Goal: Task Accomplishment & Management: Manage account settings

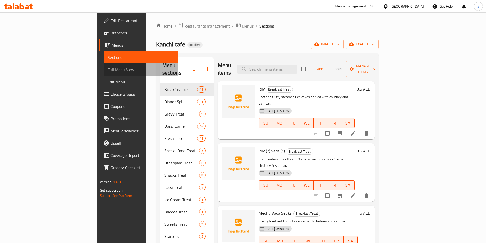
click at [108, 71] on span "Full Menu View" at bounding box center [141, 70] width 67 height 6
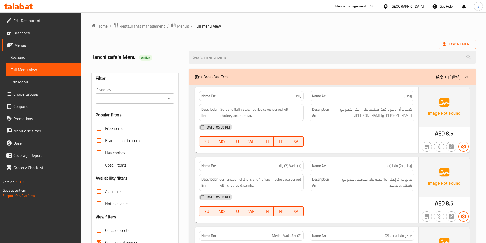
click at [42, 58] on span "Sections" at bounding box center [43, 57] width 67 height 6
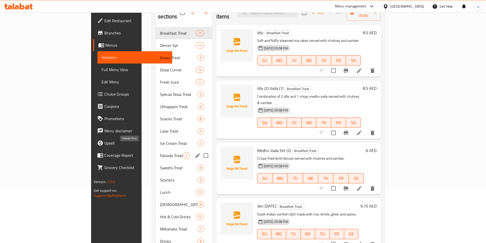
scroll to position [71, 0]
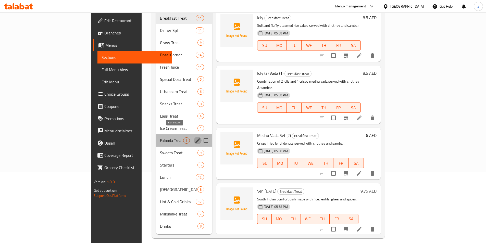
click at [195, 138] on icon "edit" at bounding box center [198, 141] width 6 height 6
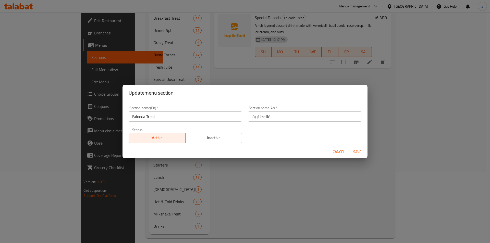
drag, startPoint x: 65, startPoint y: 136, endPoint x: 70, endPoint y: 135, distance: 5.4
click at [66, 136] on div "Update menu section Section name(En)   * Falooda Treat Section name(En) * Secti…" at bounding box center [245, 121] width 490 height 243
click at [91, 135] on div "Update menu section Section name(En)   * Falooda Treat Section name(En) * Secti…" at bounding box center [245, 121] width 490 height 243
click at [334, 154] on span "Cancel" at bounding box center [339, 152] width 12 height 6
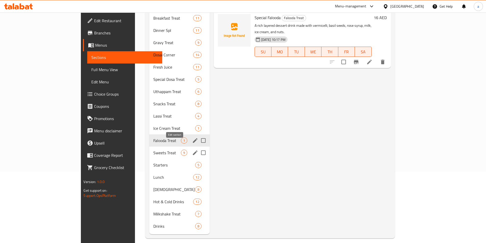
click at [192, 150] on icon "edit" at bounding box center [195, 153] width 6 height 6
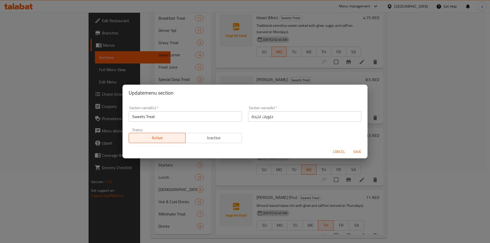
click at [268, 118] on input "حلويات لذيذة" at bounding box center [304, 117] width 113 height 10
click at [251, 115] on input "حلويات لذيذة" at bounding box center [304, 117] width 113 height 10
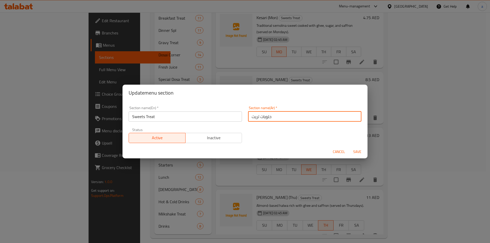
type input "حلويات تريت"
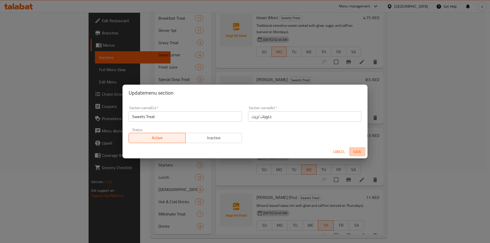
click at [362, 151] on span "Save" at bounding box center [357, 152] width 12 height 6
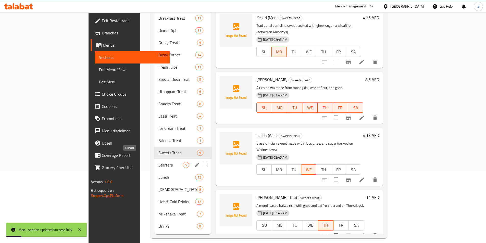
click at [158, 162] on span "Starters" at bounding box center [170, 165] width 24 height 6
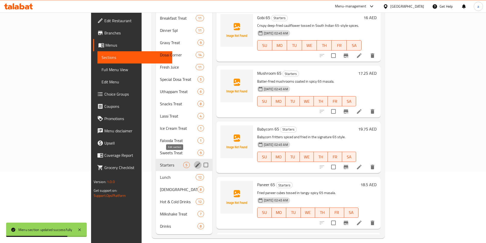
click at [195, 162] on icon "edit" at bounding box center [198, 165] width 6 height 6
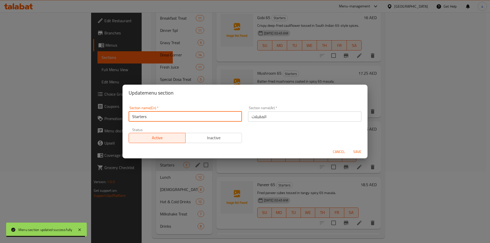
click at [196, 112] on input "Starters" at bounding box center [185, 117] width 113 height 10
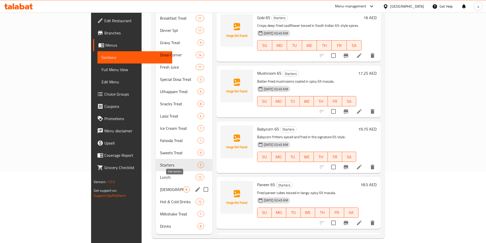
click at [195, 187] on icon "edit" at bounding box center [198, 190] width 6 height 6
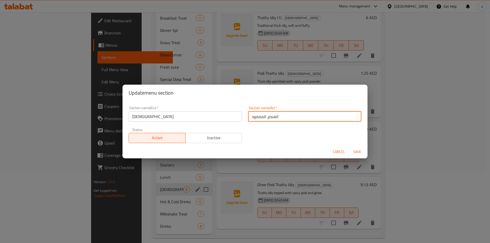
paste input "هندي"
type input "هندي"
click at [353, 149] on span "Save" at bounding box center [357, 152] width 12 height 6
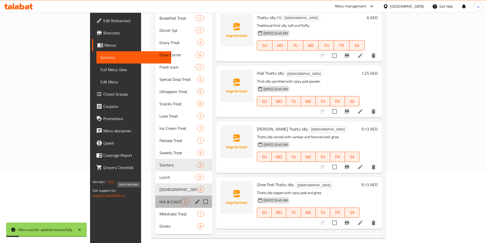
click at [159, 199] on span "Hot & Cold Drinks" at bounding box center [170, 202] width 22 height 6
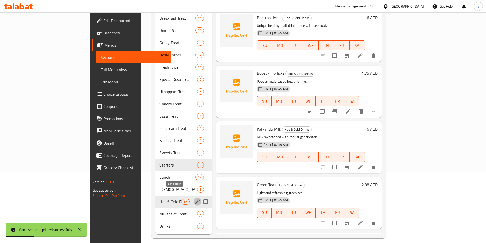
click at [194, 199] on icon "edit" at bounding box center [197, 202] width 6 height 6
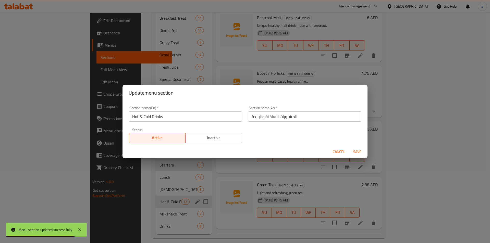
click at [174, 192] on div "Update menu section Section name(En)   * Hot & Cold Drinks Section name(En) * S…" at bounding box center [245, 121] width 490 height 243
click at [155, 218] on div "Update menu section Section name(En)   * Hot & Cold Drinks Section name(En) * S…" at bounding box center [245, 121] width 490 height 243
click at [342, 152] on span "Cancel" at bounding box center [339, 152] width 12 height 6
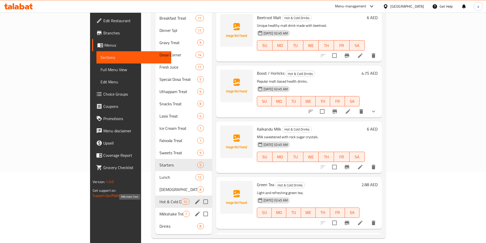
click at [159, 211] on span "Milkshake Treat" at bounding box center [171, 214] width 24 height 6
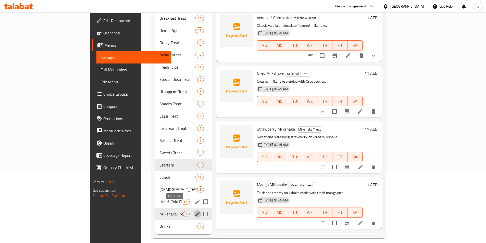
click at [195, 212] on icon "edit" at bounding box center [197, 214] width 5 height 5
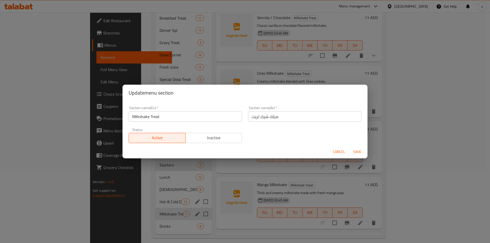
click at [173, 215] on div "Update menu section Section name(En)   * Milkshake Treat Section name(En) * Sec…" at bounding box center [245, 121] width 490 height 243
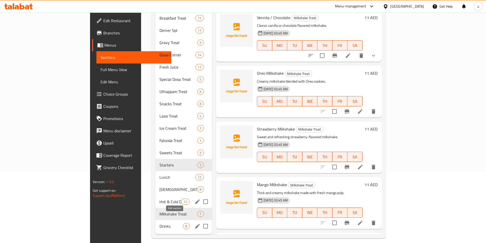
click at [195, 224] on icon "edit" at bounding box center [197, 226] width 5 height 5
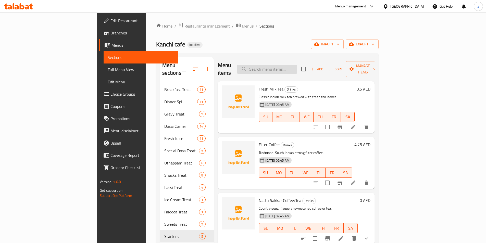
click at [291, 65] on input "search" at bounding box center [267, 69] width 60 height 9
paste input "Babycorn 65"
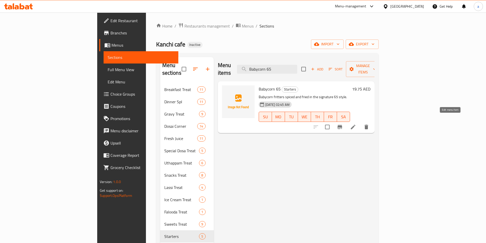
type input "Babycorn 65"
click at [356, 124] on icon at bounding box center [353, 127] width 6 height 6
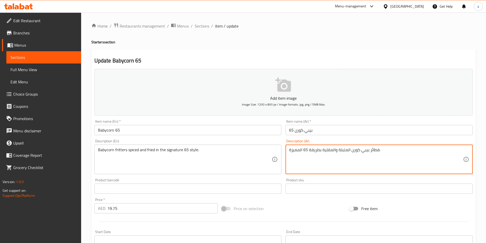
click at [370, 153] on textarea "فطائر بيبي كورن المتبلة والمقلية بطريقة 65 المميزة." at bounding box center [376, 159] width 174 height 24
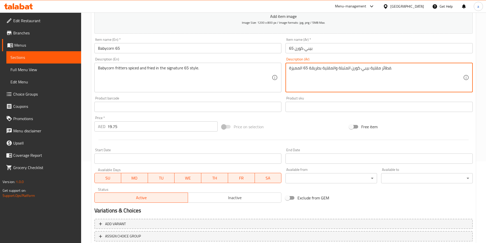
scroll to position [117, 0]
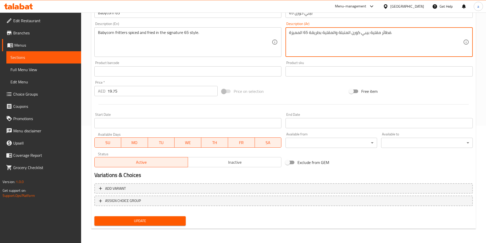
type textarea "فطائر مقلية بيبي كورن المتبلة والمقلية بطريقة 65 المميزة."
click at [182, 219] on button "Update" at bounding box center [140, 220] width 92 height 9
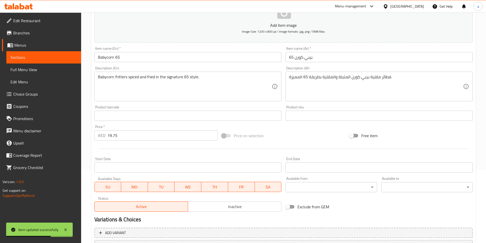
scroll to position [0, 0]
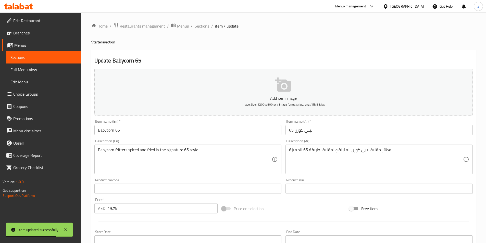
click at [208, 28] on span "Sections" at bounding box center [202, 26] width 15 height 6
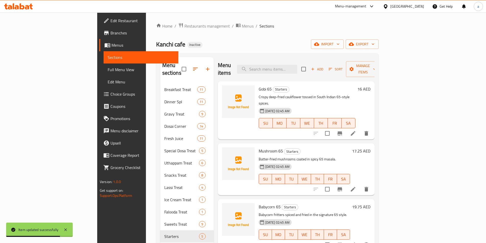
click at [300, 72] on div "Menu items Add Sort Manage items" at bounding box center [296, 69] width 157 height 24
click at [297, 67] on input "search" at bounding box center [267, 69] width 60 height 9
paste input "Combo 3 (Variety Rice)"
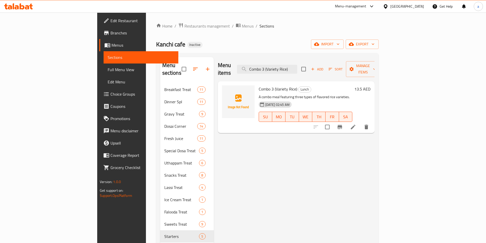
type input "Combo 3 (Variety Rice)"
click at [356, 124] on icon at bounding box center [353, 127] width 6 height 6
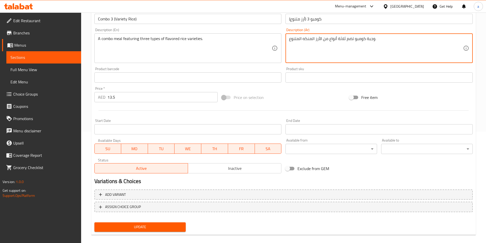
scroll to position [117, 0]
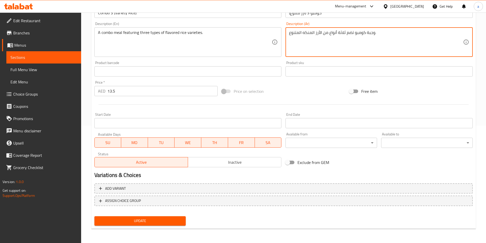
type textarea "وجبة كومبو تضم ثلاثة أنواع من الأرز المنكه المتنوع."
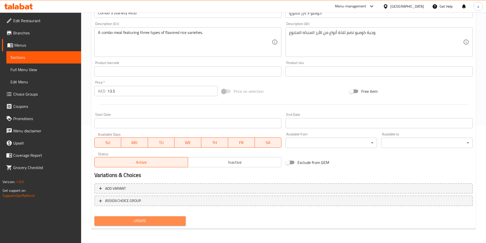
click at [167, 217] on button "Update" at bounding box center [140, 220] width 92 height 9
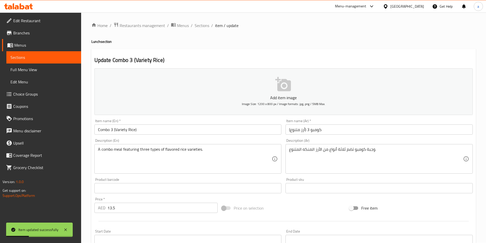
scroll to position [0, 0]
click at [206, 27] on span "Sections" at bounding box center [202, 26] width 15 height 6
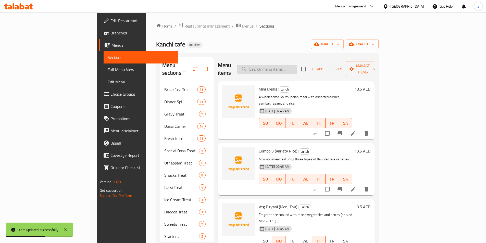
click at [297, 65] on input "search" at bounding box center [267, 69] width 60 height 9
paste input "Veg Biryani (Mon, Thu)"
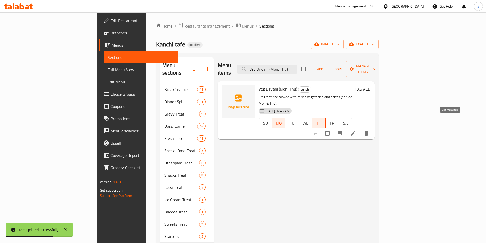
type input "Veg Biryani (Mon, Thu)"
click at [356, 130] on icon at bounding box center [353, 133] width 6 height 6
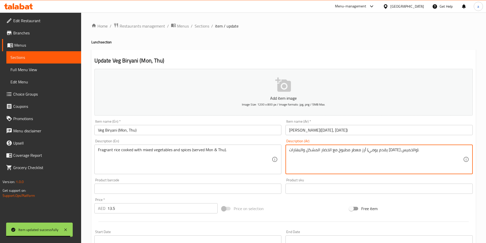
click at [322, 152] on textarea "أرز معطر مطبوخ مع الخضار المشكل والبهارات (يقدم يومي الاثنين والخميس)." at bounding box center [376, 159] width 174 height 24
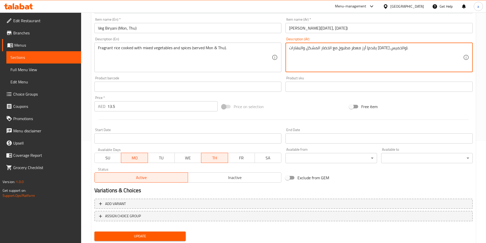
type textarea "أرز معطر مطبوخ مع الخضار المشكل والبهارات (يقدم [DATE] والخميس)."
click at [137, 232] on button "Update" at bounding box center [140, 236] width 92 height 9
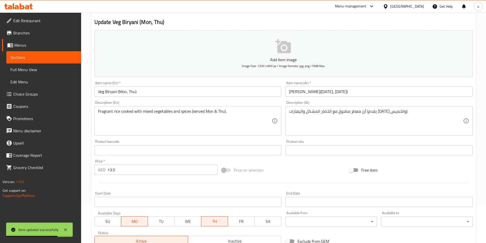
scroll to position [0, 0]
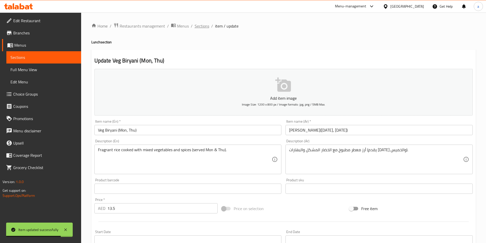
click at [197, 26] on span "Sections" at bounding box center [202, 26] width 15 height 6
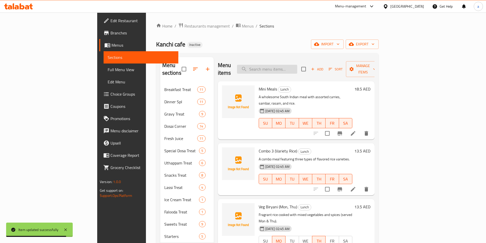
click at [297, 68] on input "search" at bounding box center [267, 69] width 60 height 9
paste input "Veg Pulav (Wed, Sat)"
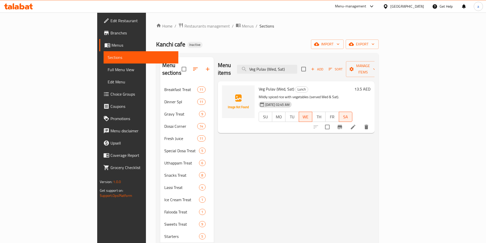
type input "Veg Pulav (Wed, Sat)"
click at [360, 122] on li at bounding box center [353, 126] width 14 height 9
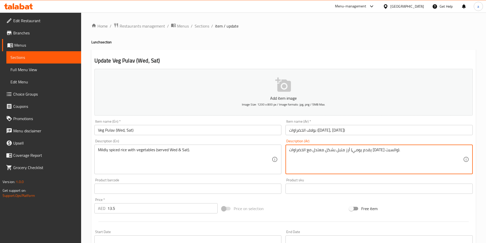
click at [323, 154] on textarea "أرز متبل بشكل معتدل مع الخضراوات (يقدم يومي الأربعاء والسبت)." at bounding box center [376, 159] width 174 height 24
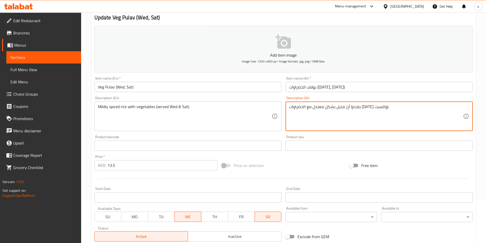
scroll to position [102, 0]
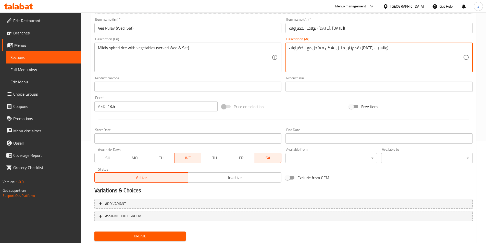
type textarea "أرز متبل بشكل معتدل مع الخضراوات (يقدم [DATE] والسبت)."
click at [175, 232] on button "Update" at bounding box center [140, 236] width 92 height 9
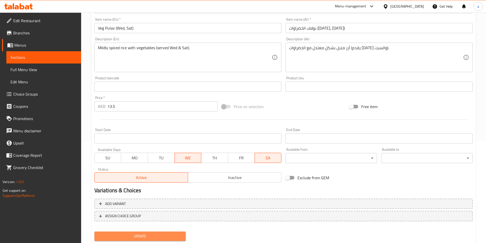
click at [175, 236] on span "Update" at bounding box center [139, 236] width 83 height 6
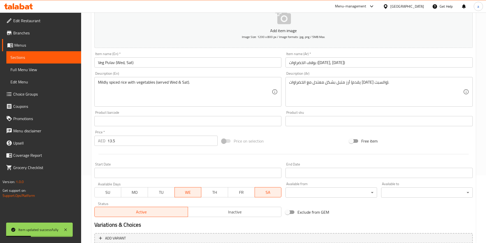
scroll to position [0, 0]
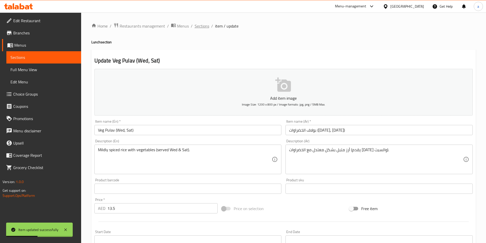
click at [199, 24] on span "Sections" at bounding box center [202, 26] width 15 height 6
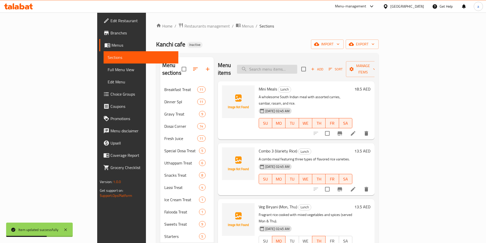
click at [279, 66] on input "search" at bounding box center [267, 69] width 60 height 9
paste input "[PERSON_NAME] (Mon, Sat)"
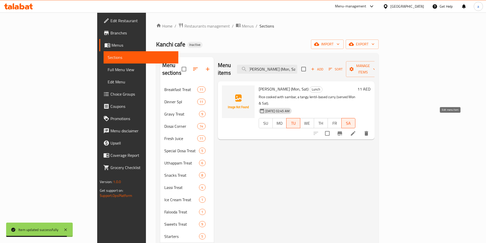
type input "[PERSON_NAME] (Mon, Sat)"
click at [356, 130] on icon at bounding box center [353, 133] width 6 height 6
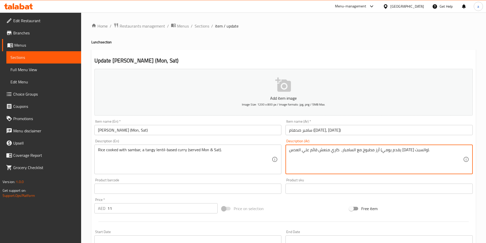
click at [318, 151] on textarea "أرز مطبوخ مع السامبار، كاري منعش قائم علي العدس (يقدم يومي الاثنين والسبت)." at bounding box center [376, 159] width 174 height 24
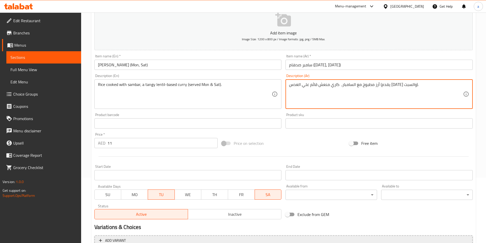
scroll to position [117, 0]
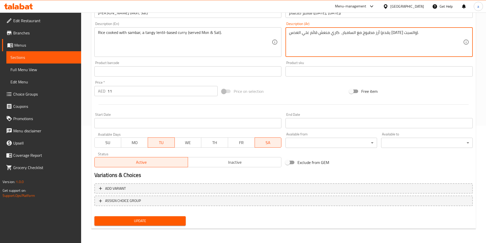
type textarea "أرز مطبوخ مع السامبار، كاري منعش قائم علي العدس (يقدم [DATE] والسبت)."
click at [164, 222] on span "Update" at bounding box center [139, 221] width 83 height 6
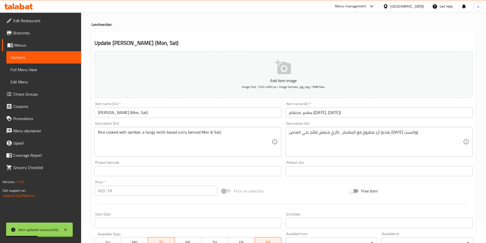
scroll to position [0, 0]
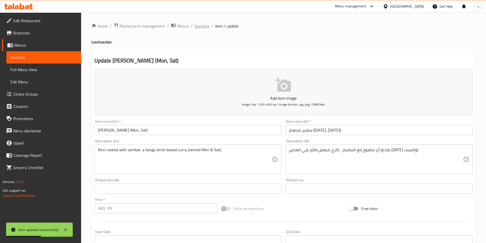
click at [203, 23] on span "Sections" at bounding box center [202, 26] width 15 height 6
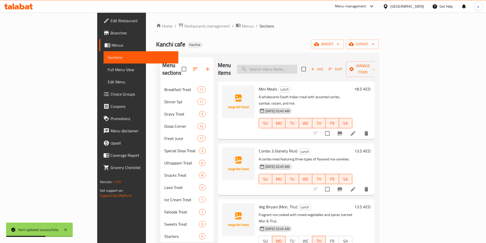
click at [297, 68] on input "search" at bounding box center [267, 69] width 60 height 9
paste input "[PERSON_NAME] (Fri, Sun)"
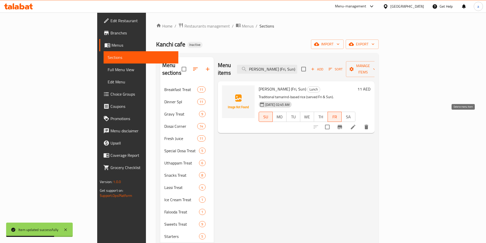
type input "[PERSON_NAME] (Fri, Sun)"
click at [355, 125] on icon at bounding box center [353, 127] width 5 height 5
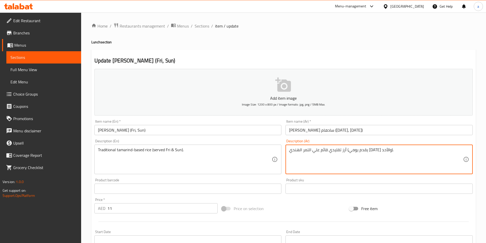
click at [319, 150] on textarea "أرز تقليدي قائم علي التمر الهندي (يقدم يومي الجمعة والأحد)." at bounding box center [376, 159] width 174 height 24
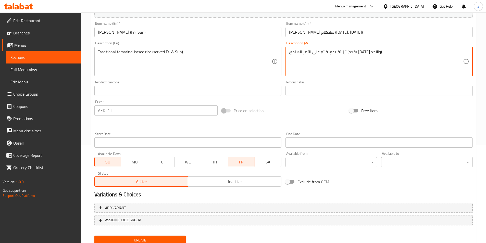
scroll to position [117, 0]
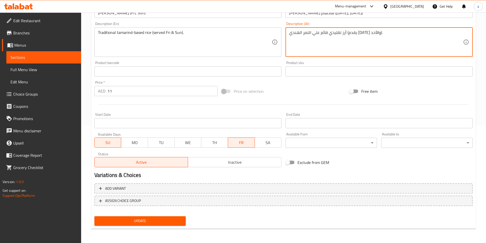
type textarea "أرز تقليدي قائم علي التمر الهندي (يقدم [DATE] والأحد)."
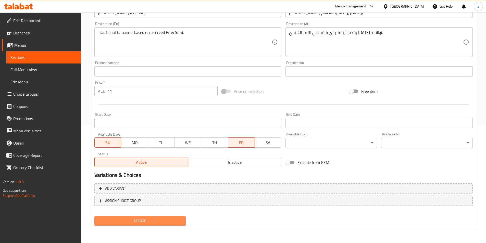
click at [134, 223] on span "Update" at bounding box center [139, 221] width 83 height 6
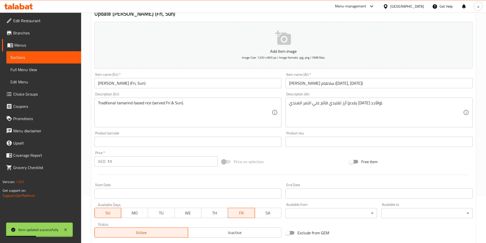
scroll to position [0, 0]
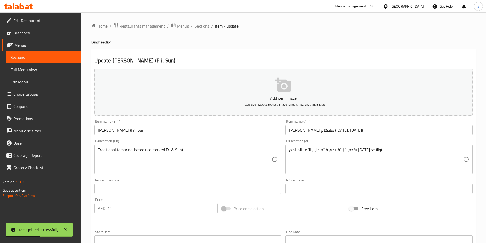
click at [204, 28] on span "Sections" at bounding box center [202, 26] width 15 height 6
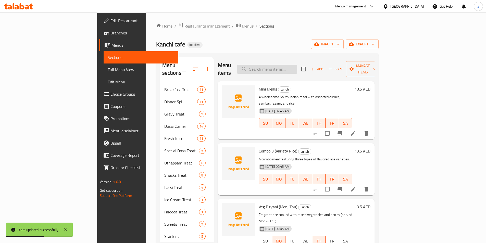
click at [292, 65] on input "search" at bounding box center [267, 69] width 60 height 9
paste input "[PERSON_NAME] (Tue)"
type input "[PERSON_NAME] (Tue)"
click at [360, 129] on li at bounding box center [353, 133] width 14 height 9
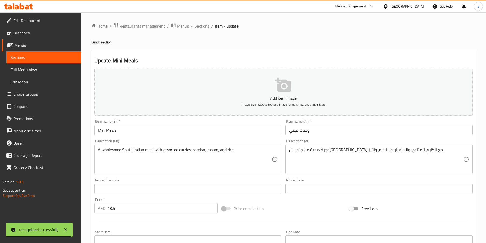
click at [209, 30] on div "Home / Restaurants management / Menus / Sections / item / update Lunch section …" at bounding box center [283, 187] width 385 height 328
click at [205, 28] on span "Sections" at bounding box center [202, 26] width 15 height 6
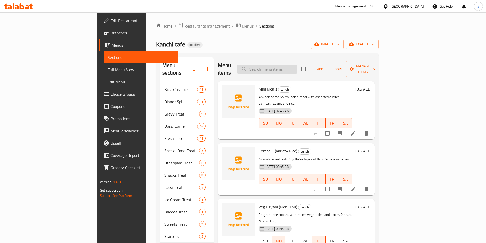
click at [297, 65] on input "search" at bounding box center [267, 69] width 60 height 9
paste input "[PERSON_NAME] (Tue)"
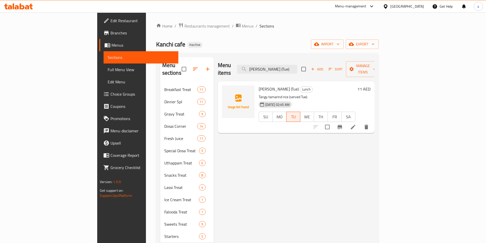
type input "[PERSON_NAME] (Tue)"
click at [356, 124] on icon at bounding box center [353, 127] width 6 height 6
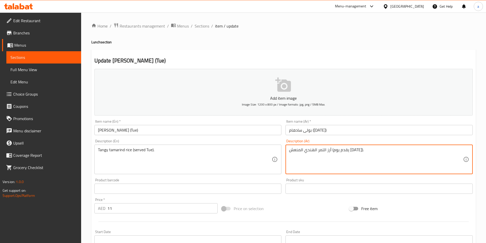
click at [302, 151] on textarea "أرز التمر الهندي المنعش (يقدم يوم الثلاثاء)." at bounding box center [376, 159] width 174 height 24
click at [306, 149] on textarea "أرز التمر الهندي المنعش (يقدم يوم الثلاثاء)." at bounding box center [376, 159] width 174 height 24
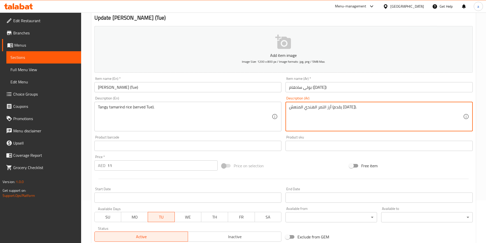
scroll to position [117, 0]
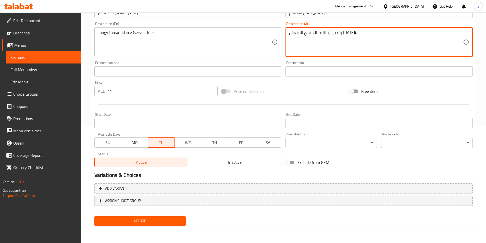
type textarea "أرز التمر الهندي المنعش (يقدم [DATE])."
click at [174, 220] on span "Update" at bounding box center [139, 221] width 83 height 6
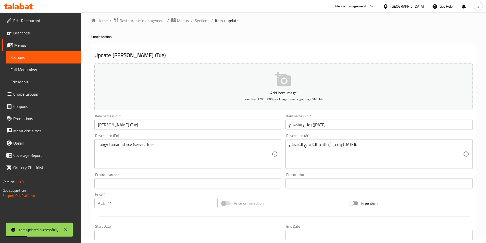
scroll to position [0, 0]
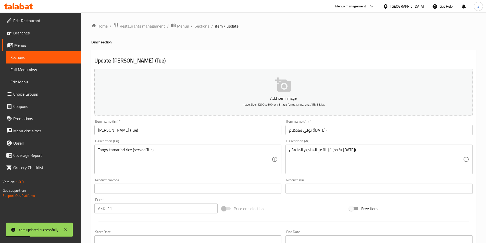
click at [198, 24] on span "Sections" at bounding box center [202, 26] width 15 height 6
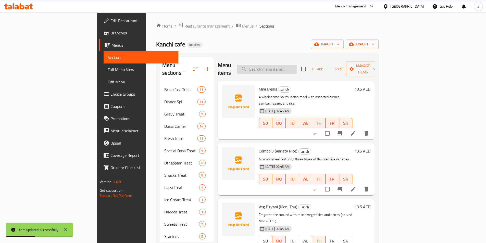
click at [284, 65] on input "search" at bounding box center [267, 69] width 60 height 9
paste input "[PERSON_NAME] (Thu)"
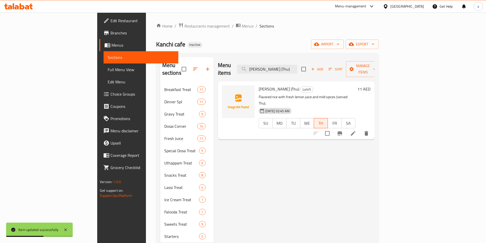
type input "[PERSON_NAME] (Thu)"
click at [360, 129] on li at bounding box center [353, 133] width 14 height 9
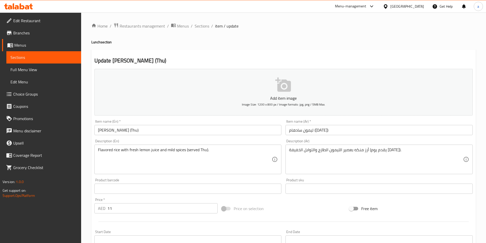
click at [308, 150] on textarea "أرز منكه بعصير الليمون الطازج والتوابل الخفيفة (يقدم يوم الخميس)." at bounding box center [376, 159] width 174 height 24
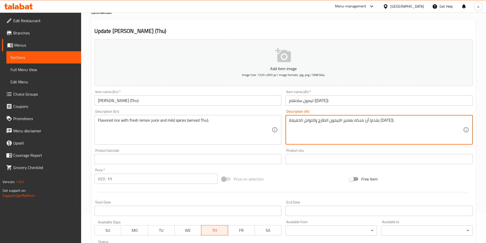
scroll to position [102, 0]
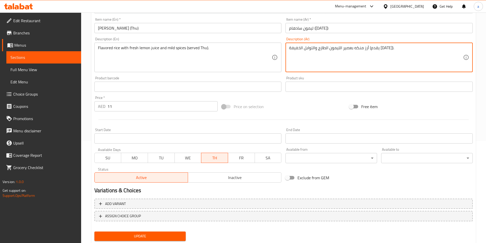
type textarea "أرز منكه بعصير الليمون الطازج والتوابل الخفيفة (يقدم [DATE])."
click at [153, 232] on button "Update" at bounding box center [140, 236] width 92 height 9
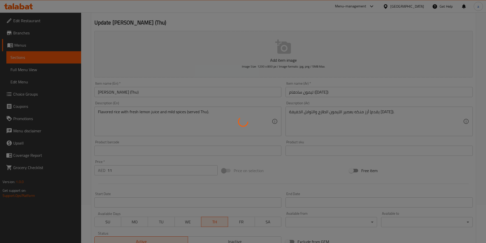
scroll to position [0, 0]
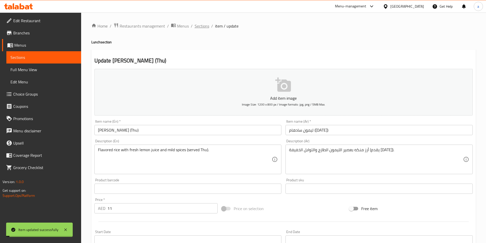
click at [202, 26] on span "Sections" at bounding box center [202, 26] width 15 height 6
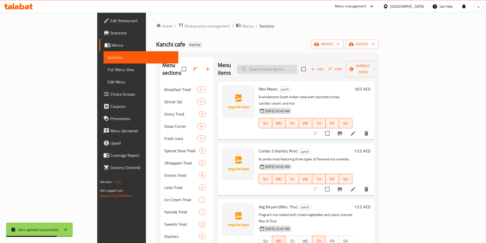
click at [297, 65] on input "search" at bounding box center [267, 69] width 60 height 9
paste input "[PERSON_NAME] (Wed)"
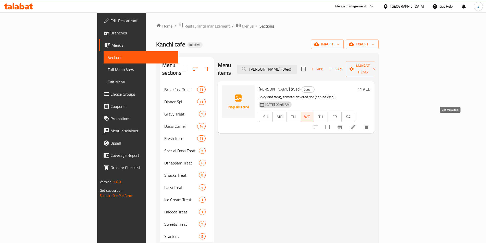
type input "[PERSON_NAME] (Wed)"
click at [356, 124] on icon at bounding box center [353, 127] width 6 height 6
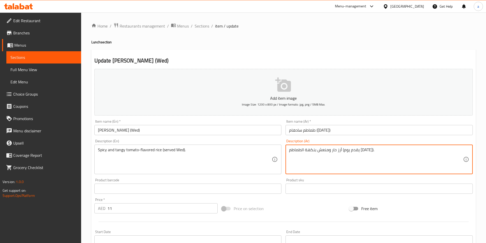
click at [306, 152] on textarea "أرز حار ومنعش بنكهة الطماطم (يقدم يوم الأربعاء)." at bounding box center [376, 159] width 174 height 24
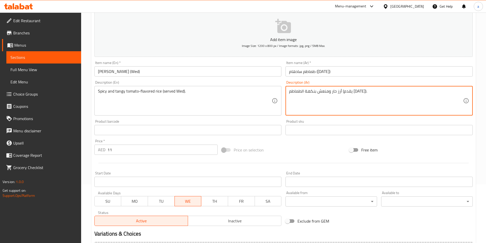
scroll to position [117, 0]
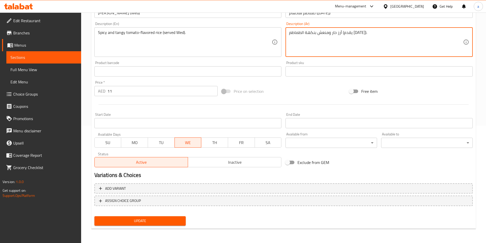
type textarea "أرز حار ومنعش بنكهة الطماطم (يقدم [DATE])."
click at [161, 227] on div "Update" at bounding box center [140, 221] width 96 height 14
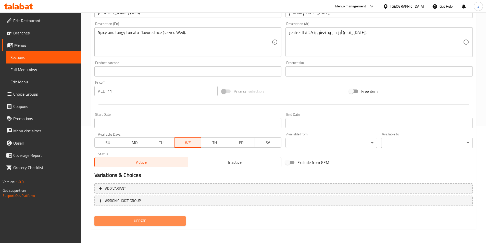
click at [141, 225] on button "Update" at bounding box center [140, 220] width 92 height 9
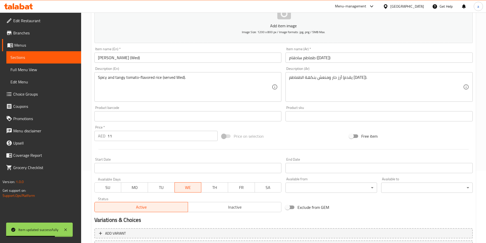
scroll to position [0, 0]
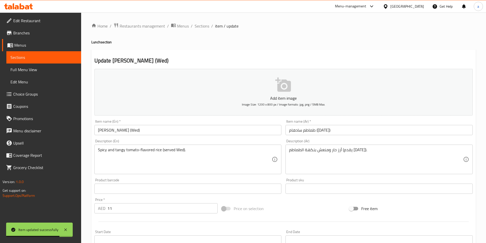
click at [206, 30] on div "Home / Restaurants management / Menus / Sections / item / update Lunch section …" at bounding box center [283, 187] width 385 height 328
click at [207, 29] on span "Sections" at bounding box center [202, 26] width 15 height 6
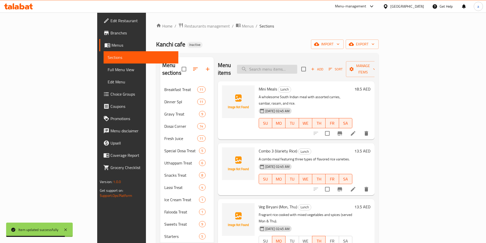
drag, startPoint x: 308, startPoint y: 70, endPoint x: 307, endPoint y: 63, distance: 7.7
click at [307, 67] on div "Menu items Add Sort Manage items" at bounding box center [296, 69] width 157 height 24
click at [297, 65] on input "search" at bounding box center [267, 69] width 60 height 9
paste input "Ghee Mini Sambar Idly"
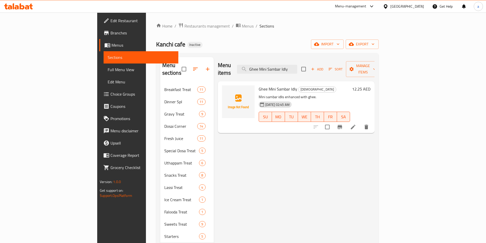
type input "Ghee Mini Sambar Idly"
click at [360, 122] on li at bounding box center [353, 126] width 14 height 9
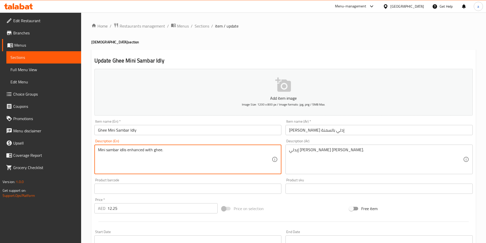
drag, startPoint x: 224, startPoint y: 150, endPoint x: 0, endPoint y: 194, distance: 228.7
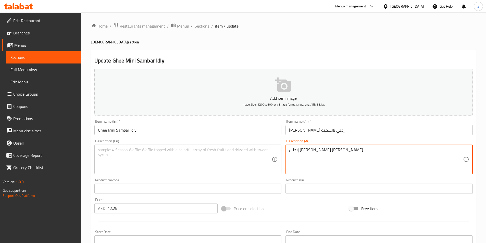
drag, startPoint x: 328, startPoint y: 154, endPoint x: 197, endPoint y: 155, distance: 130.4
click at [145, 128] on input "Ghee Mini Sambar Idly" at bounding box center [187, 130] width 187 height 10
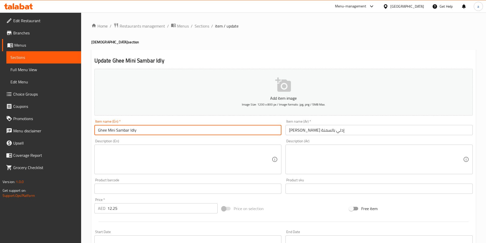
click at [145, 128] on input "Ghee Mini Sambar Idly" at bounding box center [187, 130] width 187 height 10
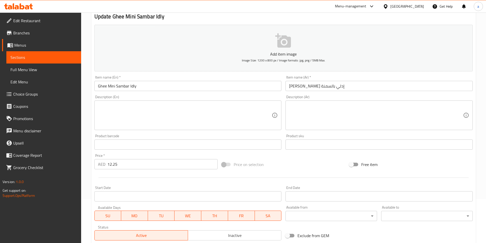
scroll to position [102, 0]
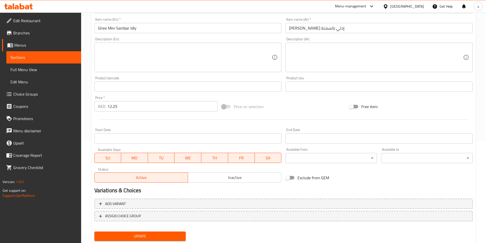
click at [146, 236] on span "Update" at bounding box center [139, 236] width 83 height 6
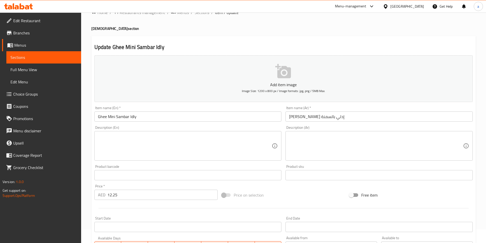
scroll to position [0, 0]
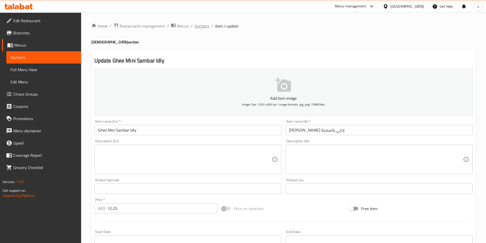
click at [204, 28] on span "Sections" at bounding box center [202, 26] width 15 height 6
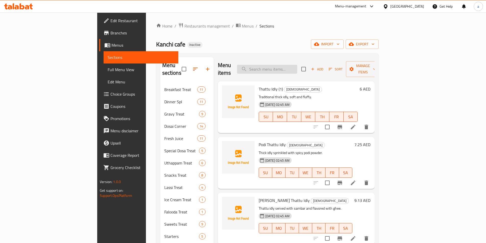
click at [292, 65] on input "search" at bounding box center [267, 69] width 60 height 9
paste input "Rose Milk"
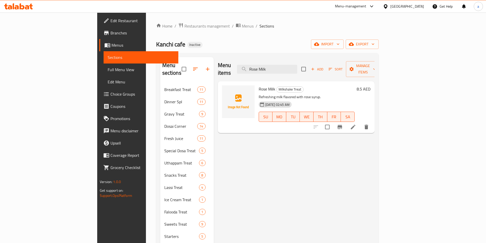
type input "Rose Milk"
click at [355, 125] on icon at bounding box center [353, 127] width 5 height 5
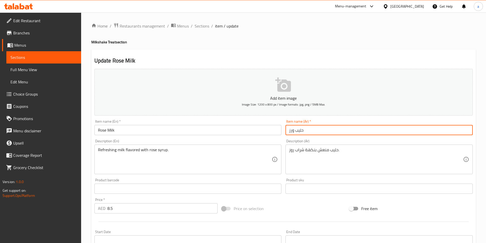
click at [290, 131] on input "حليب ورز" at bounding box center [379, 130] width 187 height 10
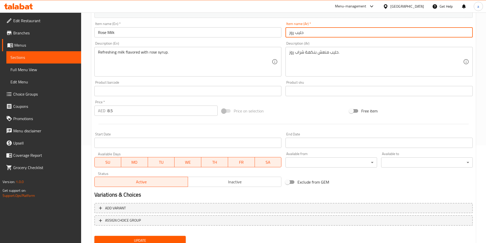
scroll to position [102, 0]
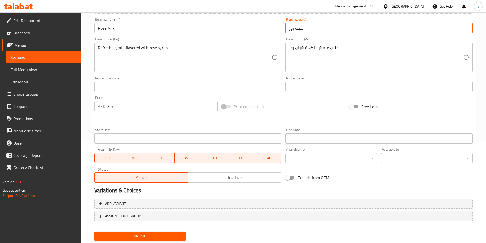
type input "حليب روز"
click at [161, 237] on span "Update" at bounding box center [139, 236] width 83 height 6
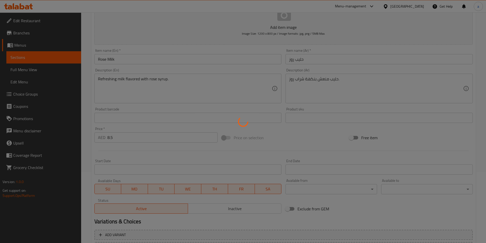
scroll to position [0, 0]
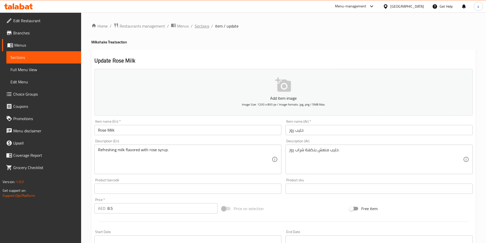
click at [207, 27] on span "Sections" at bounding box center [202, 26] width 15 height 6
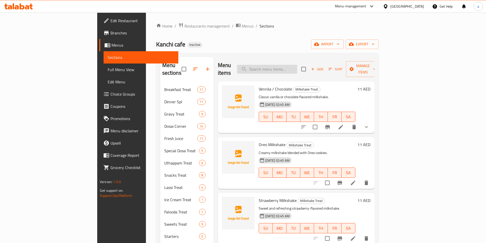
click at [297, 65] on input "search" at bounding box center [267, 69] width 60 height 9
paste input "Cotton Candy"
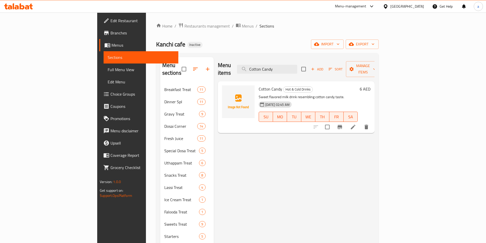
type input "Cotton Candy"
click at [368, 125] on icon "delete" at bounding box center [367, 127] width 4 height 5
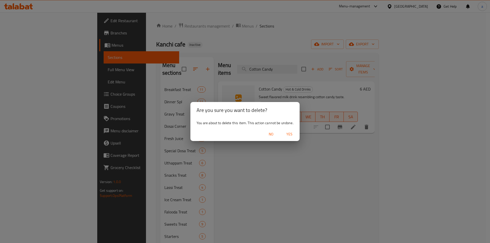
click at [296, 131] on button "Yes" at bounding box center [289, 134] width 16 height 9
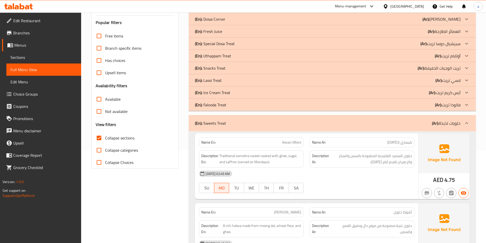
scroll to position [92, 0]
click at [249, 122] on div "(En): Sweets Treat (Ar): حلويات لذيذة" at bounding box center [328, 123] width 266 height 6
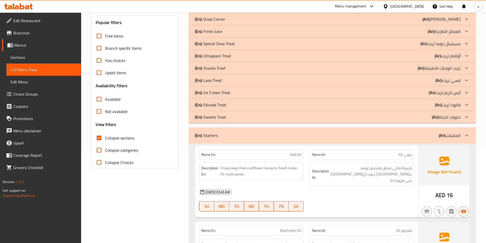
click at [218, 133] on div "(En): Starters (Ar): المقبلات" at bounding box center [328, 135] width 266 height 6
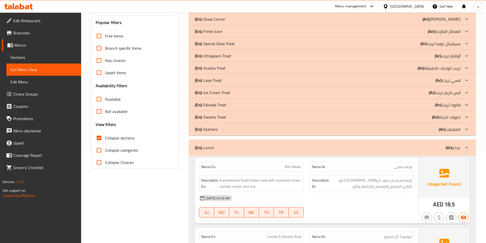
click at [293, 148] on div "(En): Lunch (Ar): غداء" at bounding box center [328, 148] width 266 height 6
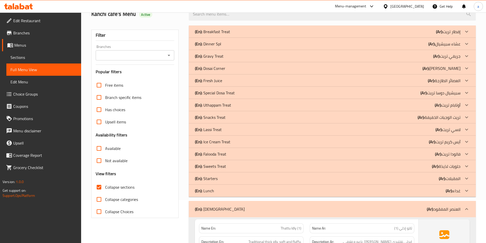
scroll to position [41, 0]
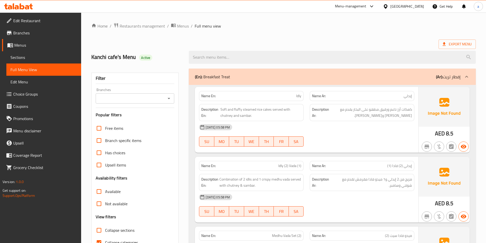
click at [100, 236] on input "Collapse sections" at bounding box center [99, 230] width 12 height 12
checkbox input "true"
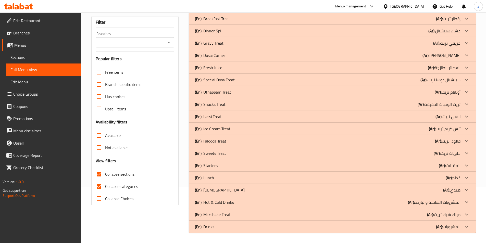
click at [101, 113] on div "Free items Branch specific items Has choices Upsell items Availability filters …" at bounding box center [135, 135] width 79 height 139
click at [223, 154] on p "(En): Sweets Treat" at bounding box center [210, 153] width 31 height 6
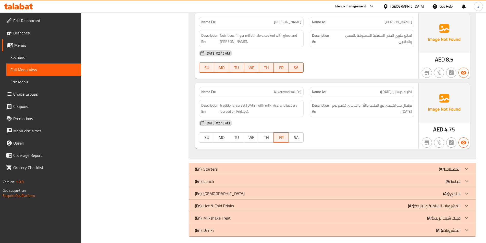
scroll to position [706, 0]
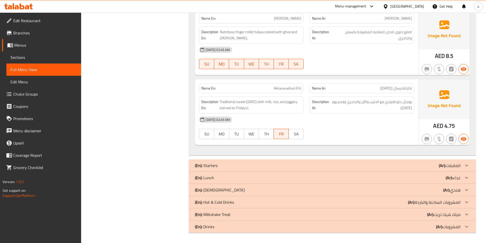
click at [442, 164] on b "(Ar):" at bounding box center [442, 166] width 7 height 8
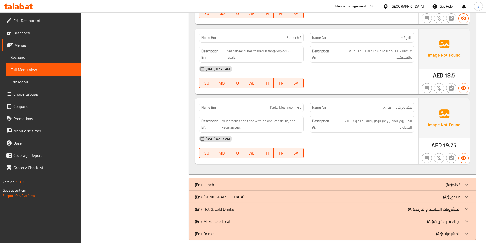
scroll to position [1072, 0]
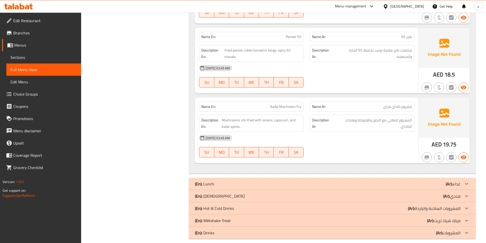
click at [439, 181] on div "(En): Lunch (Ar): غداء" at bounding box center [328, 184] width 266 height 6
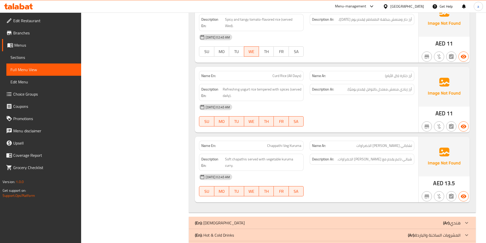
scroll to position [1909, 0]
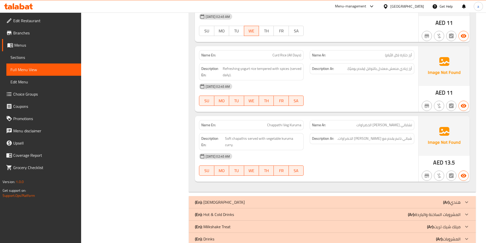
click at [406, 199] on div "(En): Indian (Ar): [DEMOGRAPHIC_DATA]" at bounding box center [328, 202] width 266 height 6
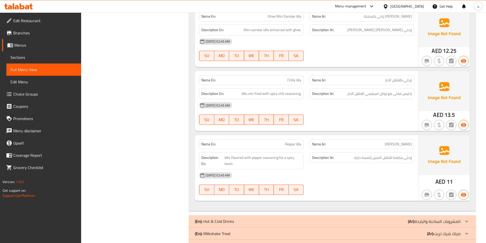
scroll to position [2448, 0]
click at [438, 218] on p "(Ar): المشروبات الساخنة والباردة" at bounding box center [434, 221] width 53 height 6
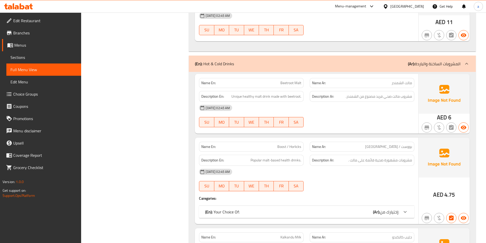
scroll to position [2633, 0]
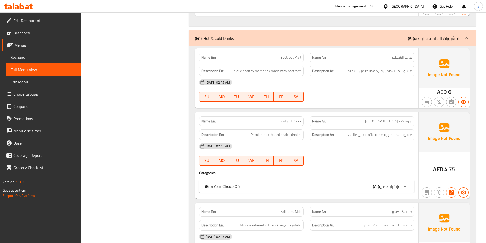
click at [380, 183] on span "إختيارك من:" at bounding box center [389, 187] width 19 height 8
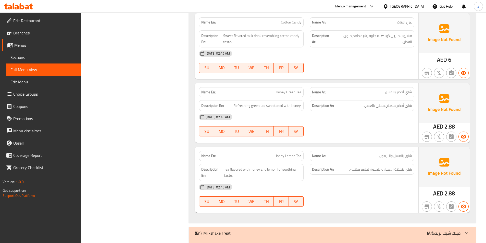
scroll to position [3354, 0]
click at [437, 230] on p "(Ar): ميلك شيك تريت" at bounding box center [443, 233] width 33 height 6
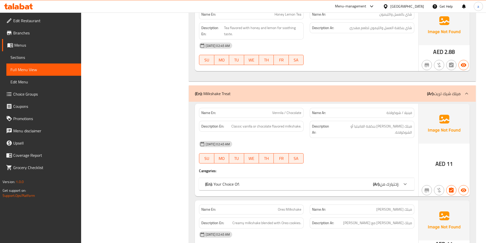
scroll to position [3508, 0]
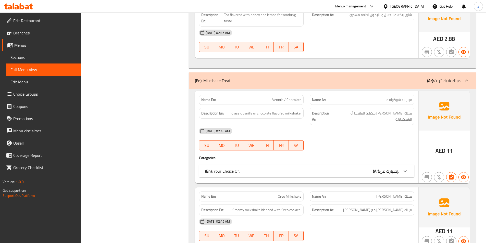
click at [406, 165] on div at bounding box center [405, 171] width 12 height 12
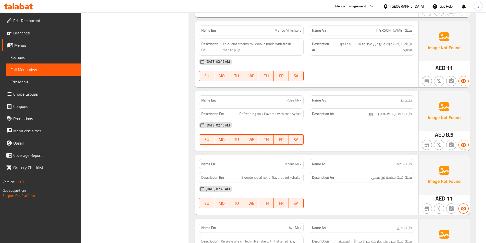
scroll to position [3919, 0]
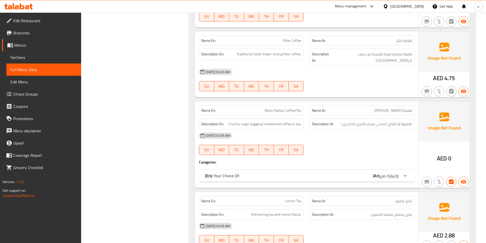
scroll to position [4252, 0]
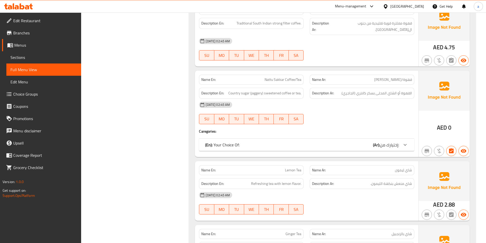
click at [395, 141] on span "إختيارك من:" at bounding box center [389, 145] width 19 height 8
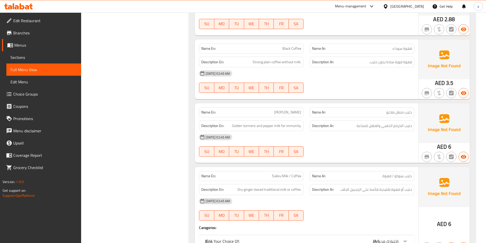
scroll to position [2982, 0]
click at [393, 237] on span "إختيارك من:" at bounding box center [389, 241] width 19 height 8
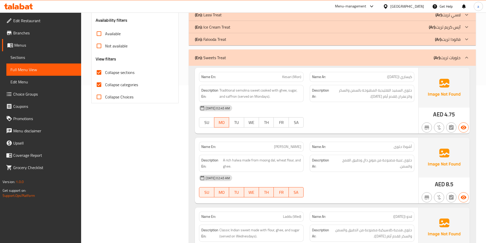
scroll to position [149, 0]
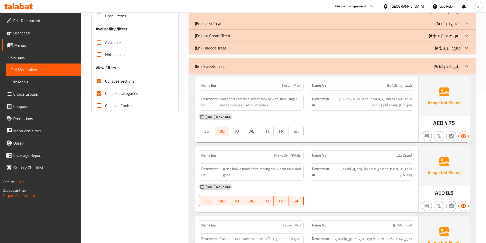
click at [354, 122] on div "[DATE] 02:45 AM" at bounding box center [306, 117] width 221 height 12
click at [244, 99] on span "Traditional semolina sweet cooked with ghee, sugar, and saffron (served on Mond…" at bounding box center [260, 102] width 82 height 13
click at [230, 100] on span "Traditional semolina sweet cooked with ghee, sugar, and saffron (served on Mond…" at bounding box center [260, 102] width 82 height 13
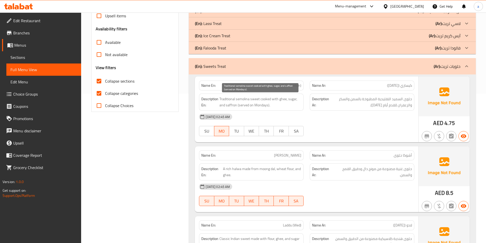
click at [263, 99] on span "Traditional semolina sweet cooked with ghee, sugar, and saffron (served on Mond…" at bounding box center [260, 102] width 82 height 13
click at [277, 99] on span "Traditional semolina sweet cooked with ghee, sugar, and saffron (served on Mond…" at bounding box center [260, 102] width 82 height 13
click at [285, 99] on span "Traditional semolina sweet cooked with ghee, sugar, and saffron (served on Mond…" at bounding box center [260, 102] width 82 height 13
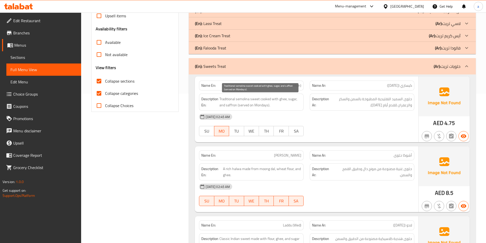
click at [295, 98] on span "Traditional semolina sweet cooked with ghee, sugar, and saffron (served on Mond…" at bounding box center [260, 102] width 82 height 13
click at [225, 105] on span "Traditional semolina sweet cooked with ghee, sugar, and saffron (served on Mond…" at bounding box center [260, 102] width 82 height 13
click at [226, 105] on span "Traditional semolina sweet cooked with ghee, sugar, and saffron (served on Mond…" at bounding box center [260, 102] width 82 height 13
click at [232, 106] on span "Traditional semolina sweet cooked with ghee, sugar, and saffron (served on Mond…" at bounding box center [260, 102] width 82 height 13
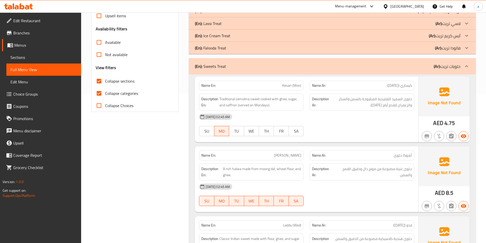
click at [251, 108] on div "Description En: Traditional semolina sweet cooked with ghee, sugar, and saffron…" at bounding box center [251, 102] width 105 height 17
click at [251, 108] on span "Traditional semolina sweet cooked with ghee, sugar, and saffron (served on Mond…" at bounding box center [260, 102] width 82 height 13
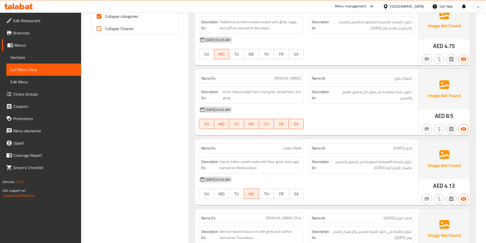
scroll to position [226, 0]
click at [278, 83] on div "Name En: Ashoka Halwa" at bounding box center [251, 79] width 105 height 10
click at [285, 78] on span "[PERSON_NAME]" at bounding box center [287, 78] width 27 height 5
click at [264, 93] on span "A rich halwa made from moong dal, wheat flour, and ghee." at bounding box center [262, 95] width 78 height 13
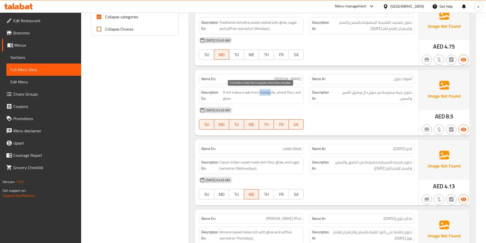
click at [264, 93] on span "A rich halwa made from moong dal, wheat flour, and ghee." at bounding box center [262, 95] width 78 height 13
click at [270, 91] on span "A rich halwa made from moong dal, wheat flour, and ghee." at bounding box center [262, 95] width 78 height 13
click at [282, 91] on span "A rich halwa made from moong dal, wheat flour, and ghee." at bounding box center [262, 95] width 78 height 13
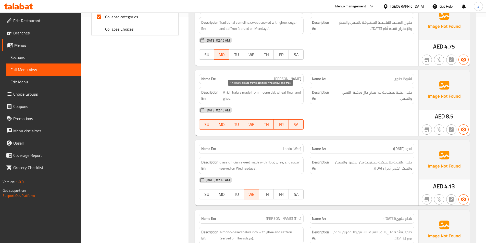
click at [295, 93] on span "A rich halwa made from moong dal, wheat flour, and ghee." at bounding box center [262, 95] width 78 height 13
click at [290, 91] on span "A rich halwa made from moong dal, wheat flour, and ghee." at bounding box center [262, 95] width 78 height 13
click at [301, 94] on span "A rich halwa made from moong dal, wheat flour, and ghee." at bounding box center [262, 95] width 78 height 13
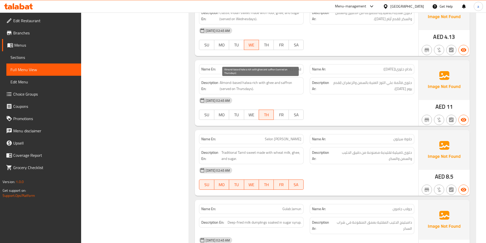
scroll to position [328, 0]
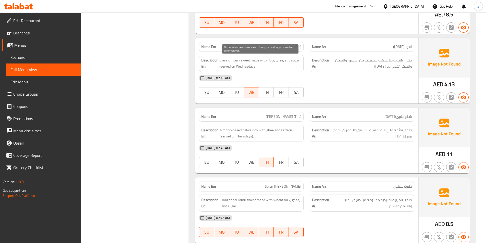
click at [257, 59] on span "Classic Indian sweet made with flour, ghee, and sugar (served on Wednesdays)." at bounding box center [260, 63] width 82 height 13
click at [269, 60] on span "Classic Indian sweet made with flour, ghee, and sugar (served on Wednesdays)." at bounding box center [260, 63] width 82 height 13
click at [282, 61] on span "Classic Indian sweet made with flour, ghee, and sugar (served on Wednesdays)." at bounding box center [260, 63] width 82 height 13
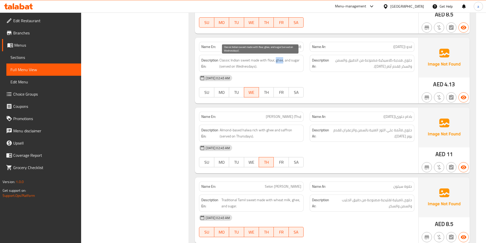
click at [282, 61] on span "Classic Indian sweet made with flour, ghee, and sugar (served on Wednesdays)." at bounding box center [260, 63] width 82 height 13
click at [295, 60] on span "Classic Indian sweet made with flour, ghee, and sugar (served on Wednesdays)." at bounding box center [260, 63] width 82 height 13
drag, startPoint x: 295, startPoint y: 60, endPoint x: 288, endPoint y: 64, distance: 7.7
click at [294, 60] on span "Classic Indian sweet made with flour, ghee, and sugar (served on Wednesdays)." at bounding box center [260, 63] width 82 height 13
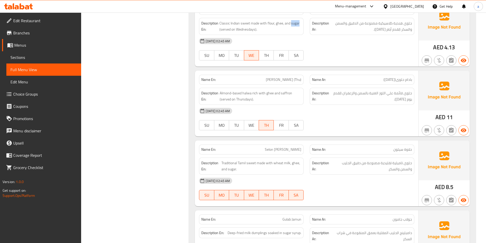
scroll to position [353, 0]
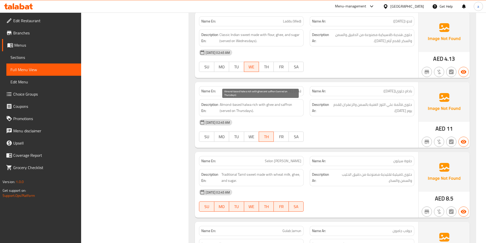
click at [271, 102] on span "Almond-based halwa rich with ghee and saffron (served on Thursdays)." at bounding box center [261, 108] width 82 height 13
click at [284, 102] on span "Almond-based halwa rich with ghee and saffron (served on Thursdays)." at bounding box center [261, 108] width 82 height 13
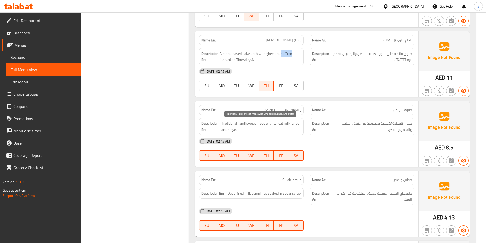
scroll to position [430, 0]
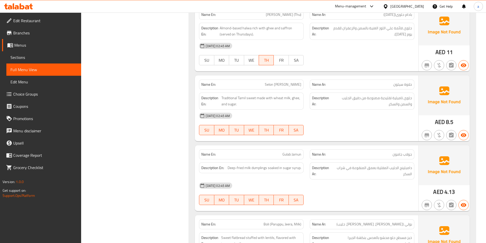
click at [283, 83] on span "Selon [PERSON_NAME]" at bounding box center [283, 84] width 36 height 5
click at [298, 83] on span "Selon [PERSON_NAME]" at bounding box center [283, 84] width 36 height 5
click at [238, 98] on span "Traditional Tamil sweet made with wheat milk, ghee, and sugar." at bounding box center [261, 101] width 80 height 13
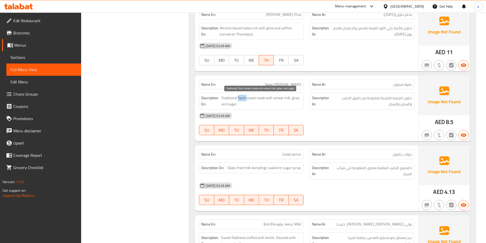
click at [238, 98] on span "Traditional Tamil sweet made with wheat milk, ghee, and sugar." at bounding box center [261, 101] width 80 height 13
click at [254, 98] on span "Traditional Tamil sweet made with wheat milk, ghee, and sugar." at bounding box center [261, 101] width 80 height 13
click at [227, 97] on span "Traditional Tamil sweet made with wheat milk, ghee, and sugar." at bounding box center [261, 101] width 80 height 13
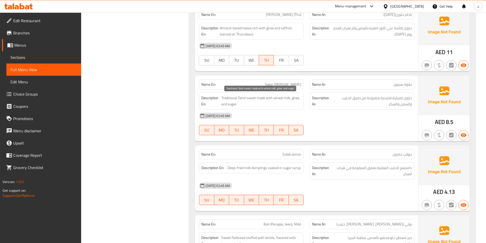
click at [265, 97] on span "Traditional Tamil sweet made with wheat milk, ghee, and sugar." at bounding box center [261, 101] width 80 height 13
click at [281, 99] on span "Traditional Tamil sweet made with wheat milk, ghee, and sugar." at bounding box center [261, 101] width 80 height 13
click at [292, 99] on span "Traditional Tamil sweet made with wheat milk, ghee, and sugar." at bounding box center [261, 101] width 80 height 13
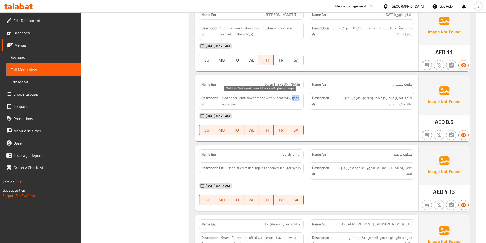
click at [292, 99] on span "Traditional Tamil sweet made with wheat milk, ghee, and sugar." at bounding box center [261, 101] width 80 height 13
click at [240, 109] on div "Description En: Traditional Tamil sweet made with wheat milk, ghee, and sugar." at bounding box center [251, 101] width 105 height 17
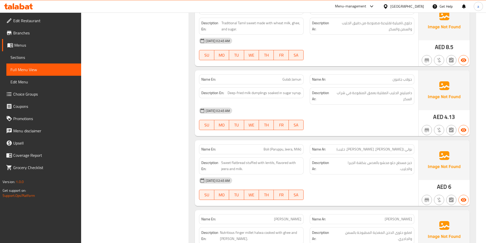
scroll to position [507, 0]
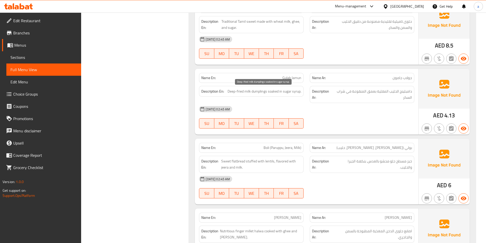
click at [259, 91] on span "Deep-fried milk dumplings soaked in sugar syrup." at bounding box center [265, 91] width 74 height 6
click at [246, 93] on span "Deep-fried milk dumplings soaked in sugar syrup." at bounding box center [265, 91] width 74 height 6
click at [241, 92] on span "Deep-fried milk dumplings soaked in sugar syrup." at bounding box center [265, 91] width 74 height 6
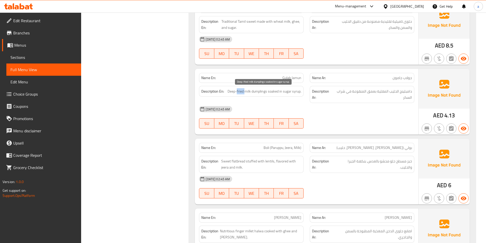
click at [241, 92] on span "Deep-fried milk dumplings soaked in sugar syrup." at bounding box center [265, 91] width 74 height 6
click at [229, 93] on span "Deep-fried milk dumplings soaked in sugar syrup." at bounding box center [265, 91] width 74 height 6
click at [276, 92] on span "Deep-fried milk dumplings soaked in sugar syrup." at bounding box center [265, 91] width 74 height 6
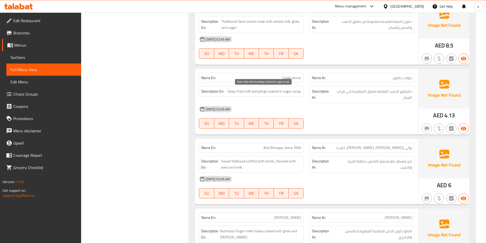
click at [301, 91] on span "Deep-fried milk dumplings soaked in sugar syrup." at bounding box center [265, 91] width 74 height 6
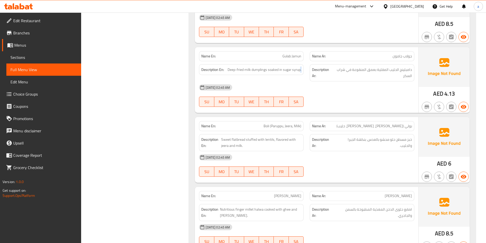
scroll to position [583, 0]
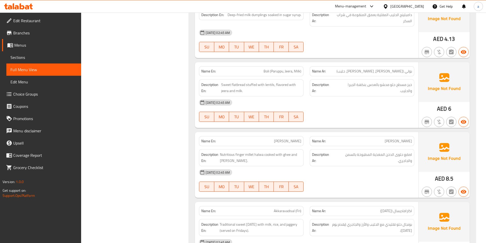
click at [276, 65] on div "Name En: Boli (Paruppu, Jeera, Milk)" at bounding box center [251, 71] width 111 height 16
click at [288, 69] on span "Boli (Paruppu, Jeera, Milk)" at bounding box center [283, 71] width 38 height 5
click at [292, 69] on span "Boli (Paruppu, Jeera, Milk)" at bounding box center [283, 71] width 38 height 5
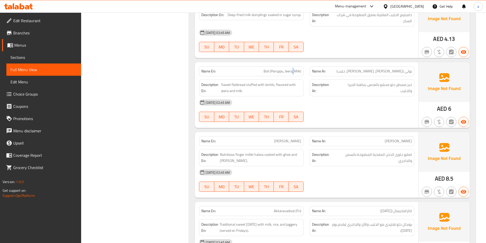
click at [292, 69] on span "Boli (Paruppu, Jeera, Milk)" at bounding box center [283, 71] width 38 height 5
click at [227, 87] on span "Sweet flatbread stuffed with lentils, flavored with jeera and milk." at bounding box center [261, 88] width 80 height 13
click at [242, 86] on span "Sweet flatbread stuffed with lentils, flavored with jeera and milk." at bounding box center [261, 88] width 80 height 13
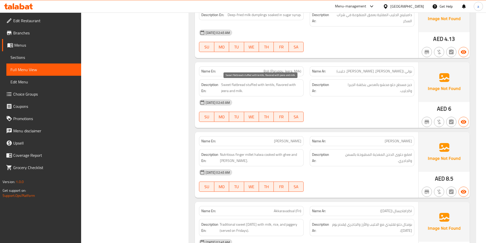
click at [229, 87] on span "Sweet flatbread stuffed with lentils, flavored with jeera and milk." at bounding box center [261, 88] width 80 height 13
click at [253, 86] on span "Sweet flatbread stuffed with lentils, flavored with jeera and milk." at bounding box center [261, 88] width 80 height 13
click at [268, 86] on span "Sweet flatbread stuffed with lentils, flavored with jeera and milk." at bounding box center [261, 88] width 80 height 13
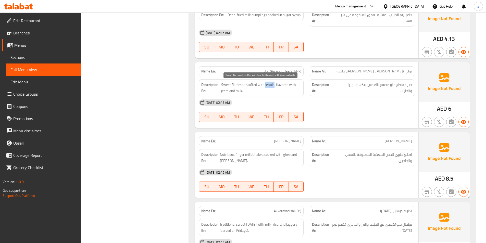
click at [268, 86] on span "Sweet flatbread stuffed with lentils, flavored with jeera and milk." at bounding box center [261, 88] width 80 height 13
click at [278, 84] on span "Sweet flatbread stuffed with lentils, flavored with jeera and milk." at bounding box center [261, 88] width 80 height 13
click at [293, 86] on span "Sweet flatbread stuffed with lentils, flavored with jeera and milk." at bounding box center [261, 88] width 80 height 13
click at [228, 90] on span "Sweet flatbread stuffed with lentils, flavored with jeera and milk." at bounding box center [261, 88] width 80 height 13
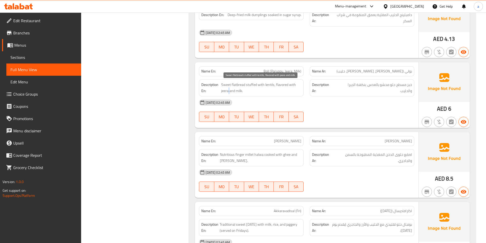
click at [228, 90] on span "Sweet flatbread stuffed with lentils, flavored with jeera and milk." at bounding box center [261, 88] width 80 height 13
click at [240, 92] on span "Sweet flatbread stuffed with lentils, flavored with jeera and milk." at bounding box center [261, 88] width 80 height 13
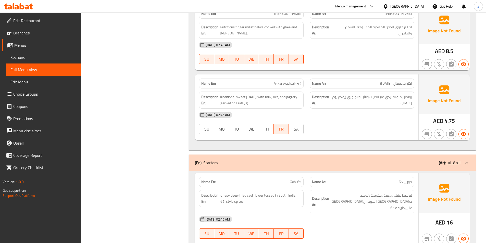
scroll to position [685, 0]
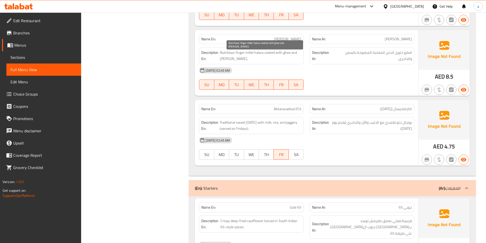
click at [243, 53] on span "Nutritious finger millet halwa cooked with ghee and [PERSON_NAME]." at bounding box center [260, 56] width 81 height 13
click at [262, 55] on span "Nutritious finger millet halwa cooked with ghee and [PERSON_NAME]." at bounding box center [260, 56] width 81 height 13
click at [249, 54] on span "Nutritious finger millet halwa cooked with ghee and [PERSON_NAME]." at bounding box center [260, 56] width 81 height 13
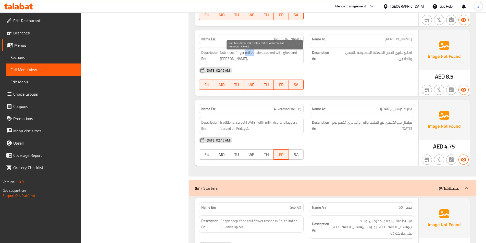
click at [249, 54] on span "Nutritious finger millet halwa cooked with ghee and [PERSON_NAME]." at bounding box center [260, 56] width 81 height 13
click at [222, 53] on h6 "Description En: Nutritious finger millet halwa cooked with ghee and jaggery." at bounding box center [251, 56] width 100 height 13
click at [224, 54] on span "Nutritious finger millet halwa cooked with ghee and [PERSON_NAME]." at bounding box center [260, 56] width 81 height 13
click at [275, 52] on span "Nutritious finger millet halwa cooked with ghee and [PERSON_NAME]." at bounding box center [260, 56] width 81 height 13
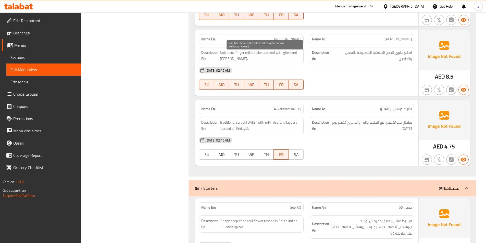
click at [284, 53] on span "Nutritious finger millet halwa cooked with ghee and [PERSON_NAME]." at bounding box center [260, 56] width 81 height 13
click at [296, 52] on span "Nutritious finger millet halwa cooked with ghee and [PERSON_NAME]." at bounding box center [260, 56] width 81 height 13
click at [233, 63] on div "Description En: Nutritious finger millet halwa cooked with ghee and jaggery." at bounding box center [251, 55] width 105 height 17
click at [281, 111] on span "Akkaravadisal (Fri)" at bounding box center [288, 108] width 28 height 5
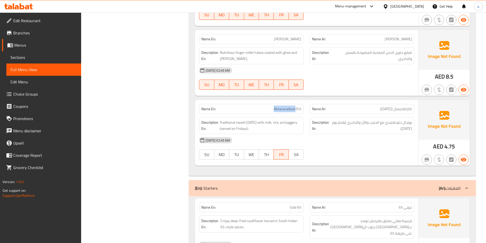
click at [281, 111] on span "Akkaravadisal (Fri)" at bounding box center [288, 108] width 28 height 5
click at [249, 123] on span "Traditional sweet [DATE] with milk, rice, and jaggery (served on Fridays)." at bounding box center [261, 125] width 82 height 13
click at [240, 123] on span "Traditional sweet [DATE] with milk, rice, and jaggery (served on Fridays)." at bounding box center [261, 125] width 82 height 13
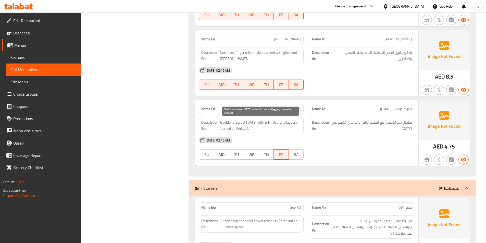
click at [225, 123] on span "Traditional sweet [DATE] with milk, rice, and jaggery (served on Fridays)." at bounding box center [261, 125] width 82 height 13
click at [262, 122] on span "Traditional sweet [DATE] with milk, rice, and jaggery (served on Fridays)." at bounding box center [261, 125] width 82 height 13
click at [269, 122] on span "Traditional sweet [DATE] with milk, rice, and jaggery (served on Fridays)." at bounding box center [261, 125] width 82 height 13
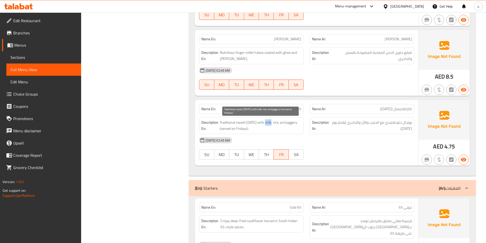
click at [269, 122] on span "Traditional sweet [DATE] with milk, rice, and jaggery (served on Fridays)." at bounding box center [261, 125] width 82 height 13
click at [284, 123] on span "Traditional sweet [DATE] with milk, rice, and jaggery (served on Fridays)." at bounding box center [261, 125] width 82 height 13
click at [273, 125] on span "Traditional sweet [DATE] with milk, rice, and jaggery (served on Fridays)." at bounding box center [261, 125] width 82 height 13
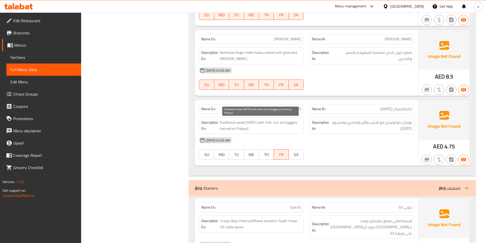
click at [286, 125] on span "Traditional sweet [DATE] with milk, rice, and jaggery (served on Fridays)." at bounding box center [261, 125] width 82 height 13
drag, startPoint x: 286, startPoint y: 125, endPoint x: 285, endPoint y: 132, distance: 7.5
click at [286, 126] on span "Traditional sweet [DATE] with milk, rice, and jaggery (served on Fridays)." at bounding box center [261, 125] width 82 height 13
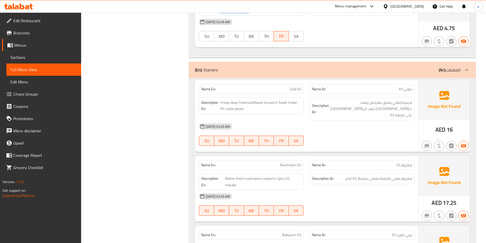
scroll to position [813, 0]
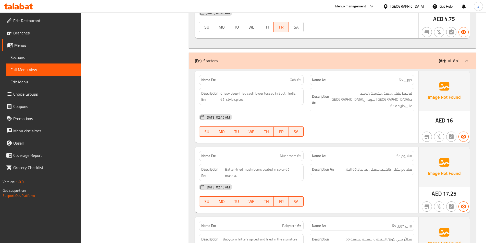
click at [297, 79] on span "Gobi 65" at bounding box center [295, 79] width 11 height 5
click at [254, 93] on span "Crispy deep-fried cauliflower tossed in South Indian 65-style spices." at bounding box center [260, 96] width 81 height 13
click at [240, 95] on span "Crispy deep-fried cauliflower tossed in South Indian 65-style spices." at bounding box center [260, 96] width 81 height 13
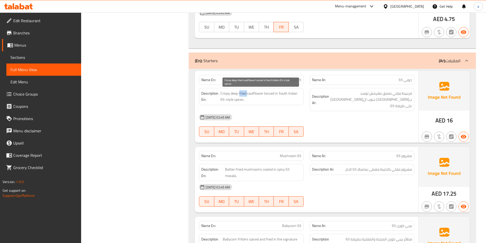
click at [240, 95] on span "Crispy deep-fried cauliflower tossed in South Indian 65-style spices." at bounding box center [260, 96] width 81 height 13
click at [231, 97] on span "Crispy deep-fried cauliflower tossed in South Indian 65-style spices." at bounding box center [260, 96] width 81 height 13
click at [223, 94] on span "Crispy deep-fried cauliflower tossed in South Indian 65-style spices." at bounding box center [260, 96] width 81 height 13
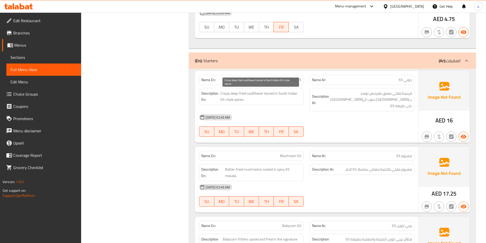
click at [263, 95] on span "Crispy deep-fried cauliflower tossed in South Indian 65-style spices." at bounding box center [260, 96] width 81 height 13
click at [271, 95] on span "Crispy deep-fried cauliflower tossed in South Indian 65-style spices." at bounding box center [260, 96] width 81 height 13
click at [286, 94] on span "Crispy deep-fried cauliflower tossed in South Indian 65-style spices." at bounding box center [260, 96] width 81 height 13
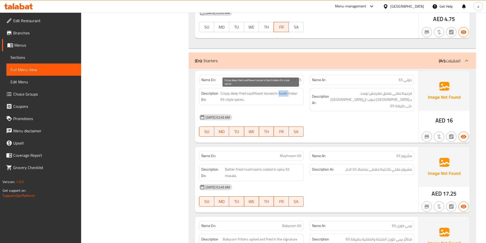
click at [286, 94] on span "Crispy deep-fried cauliflower tossed in South Indian 65-style spices." at bounding box center [260, 96] width 81 height 13
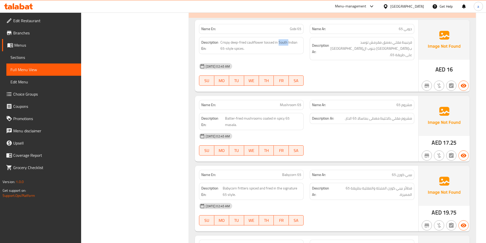
scroll to position [889, 0]
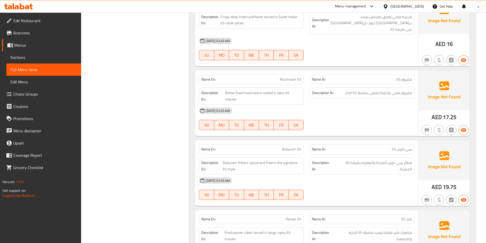
click at [290, 77] on span "Mushroom 65" at bounding box center [290, 79] width 21 height 5
click at [254, 90] on span "Batter-fried mushrooms coated in spicy 65 masala." at bounding box center [263, 96] width 77 height 13
click at [252, 90] on span "Batter-fried mushrooms coated in spicy 65 masala." at bounding box center [263, 96] width 77 height 13
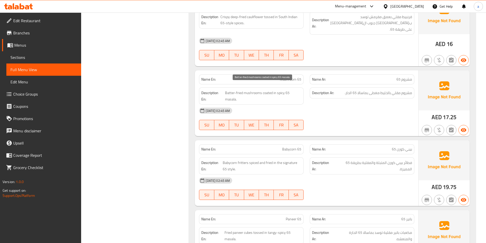
click at [236, 90] on span "Batter-fried mushrooms coated in spicy 65 masala." at bounding box center [263, 96] width 77 height 13
click at [229, 90] on span "Batter-fried mushrooms coated in spicy 65 masala." at bounding box center [263, 96] width 77 height 13
click at [267, 90] on span "Batter-fried mushrooms coated in spicy 65 masala." at bounding box center [263, 96] width 77 height 13
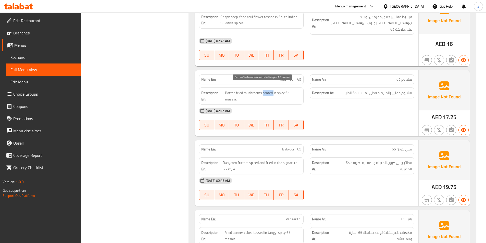
click at [267, 90] on span "Batter-fried mushrooms coated in spicy 65 masala." at bounding box center [263, 96] width 77 height 13
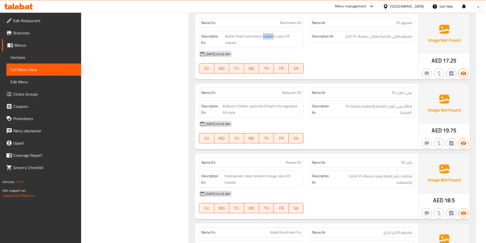
scroll to position [991, 0]
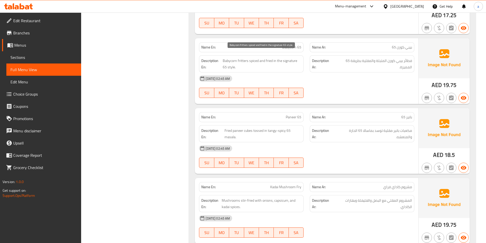
click at [229, 58] on span "Babycorn fritters spiced and fried in the signature 65 style." at bounding box center [262, 64] width 79 height 13
click at [236, 58] on span "Babycorn fritters spiced and fried in the signature 65 style." at bounding box center [262, 64] width 79 height 13
click at [247, 58] on span "Babycorn fritters spiced and fried in the signature 65 style." at bounding box center [262, 64] width 79 height 13
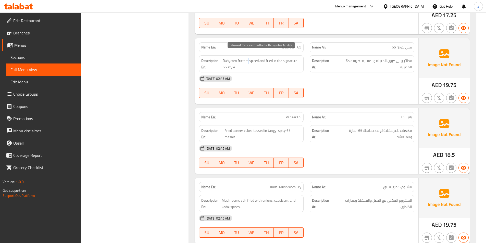
click at [247, 58] on span "Babycorn fritters spiced and fried in the signature 65 style." at bounding box center [262, 64] width 79 height 13
click at [243, 58] on span "Babycorn fritters spiced and fried in the signature 65 style." at bounding box center [262, 64] width 79 height 13
copy span "fritters"
click at [286, 45] on span "Babycorn 65" at bounding box center [291, 47] width 19 height 5
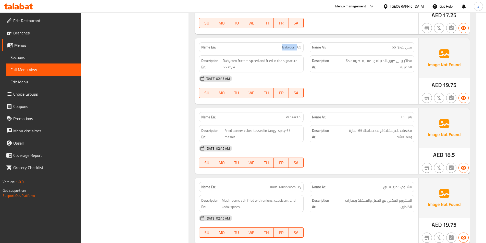
click at [286, 45] on span "Babycorn 65" at bounding box center [291, 47] width 19 height 5
copy span "Babycorn 65"
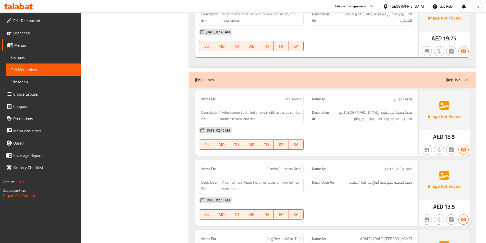
scroll to position [1246, 0]
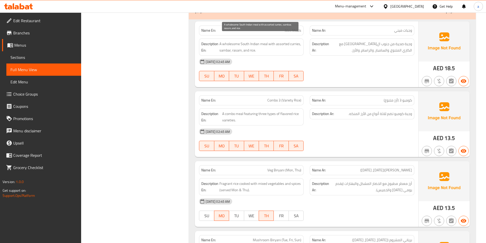
click at [233, 41] on span "A wholesome South Indian meal with assorted curries, sambar, rasam, and rice." at bounding box center [260, 47] width 82 height 13
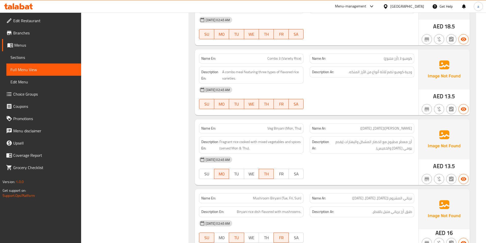
scroll to position [1298, 0]
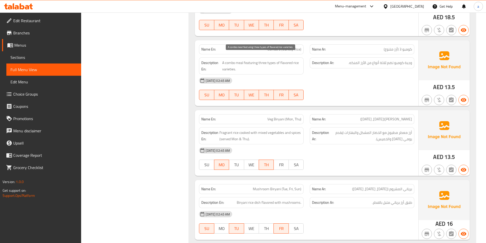
click at [273, 60] on span "A combo meal featuring three types of flavored rice varieties." at bounding box center [261, 66] width 79 height 13
click at [287, 60] on span "A combo meal featuring three types of flavored rice varieties." at bounding box center [261, 66] width 79 height 13
click at [294, 47] on span "Combo 3 (Variety Rice)" at bounding box center [284, 49] width 34 height 5
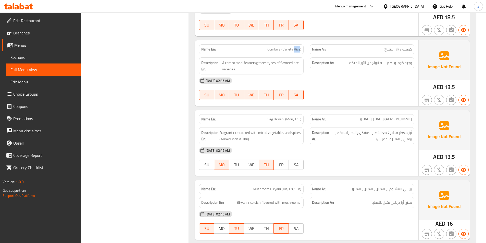
click at [294, 47] on span "Combo 3 (Variety Rice)" at bounding box center [284, 49] width 34 height 5
copy span "Combo 3 (Variety Rice)"
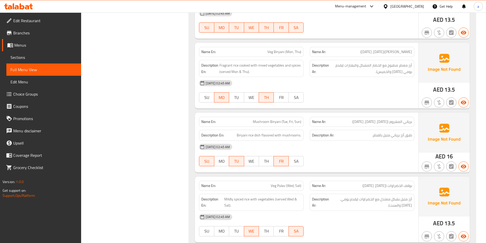
scroll to position [1374, 0]
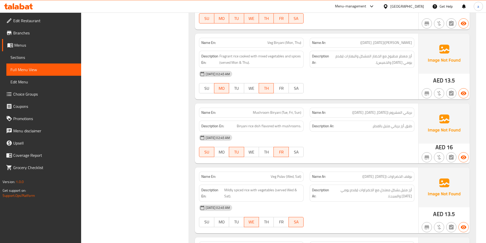
click at [290, 40] on span "Veg Biryani (Mon, Thu)" at bounding box center [284, 42] width 34 height 5
copy span "Veg Biryani (Mon, Thu)"
drag, startPoint x: 287, startPoint y: 122, endPoint x: 323, endPoint y: 123, distance: 36.2
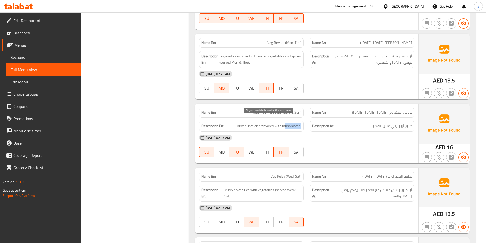
click at [323, 123] on div "Description En: Biryani rice dish flavored with mushrooms. Description Ar: طبق …" at bounding box center [306, 126] width 221 height 17
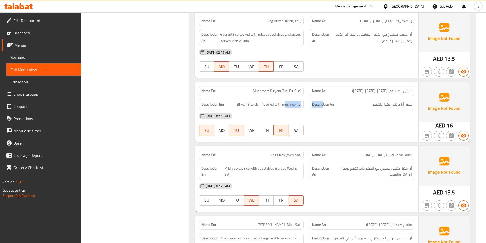
scroll to position [1425, 0]
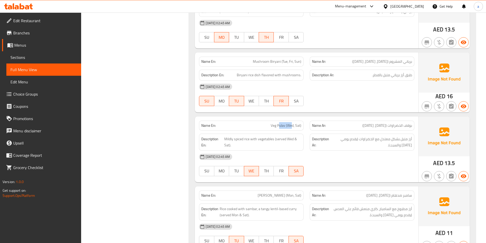
click at [296, 124] on div "Name En: Veg Pulav (Wed, Sat)" at bounding box center [251, 126] width 105 height 10
drag, startPoint x: 231, startPoint y: 132, endPoint x: 273, endPoint y: 133, distance: 42.4
click at [273, 136] on span "Mildly spiced rice with vegetables (served Wed & Sat)." at bounding box center [262, 142] width 77 height 13
click at [272, 142] on span "Mildly spiced rice with vegetables (served Wed & Sat)." at bounding box center [262, 142] width 77 height 13
click at [289, 136] on span "Mildly spiced rice with vegetables (served Wed & Sat)." at bounding box center [262, 142] width 77 height 13
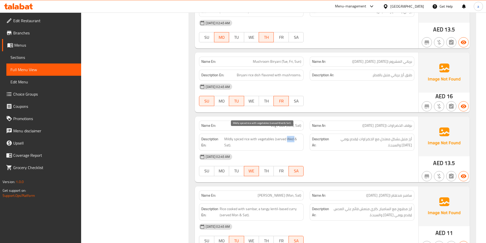
click at [289, 136] on span "Mildly spiced rice with vegetables (served Wed & Sat)." at bounding box center [262, 142] width 77 height 13
click at [286, 123] on span "Veg Pulav (Wed, Sat)" at bounding box center [286, 125] width 31 height 5
copy span "Veg Pulav (Wed, Sat)"
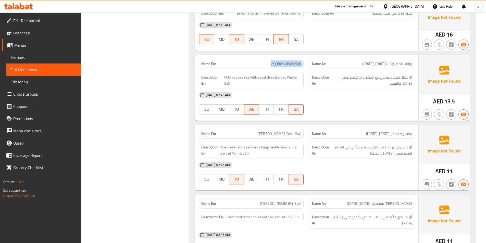
scroll to position [1502, 0]
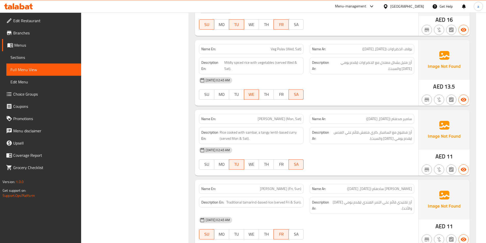
click at [267, 116] on span "[PERSON_NAME] (Mon, Sat)" at bounding box center [280, 118] width 44 height 5
click at [278, 116] on span "[PERSON_NAME] (Mon, Sat)" at bounding box center [280, 118] width 44 height 5
click at [243, 132] on span "Rice cooked with sambar, a tangy lentil-based curry (served Mon & Sat)." at bounding box center [261, 135] width 82 height 13
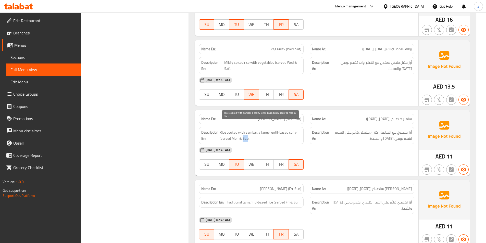
click at [243, 132] on span "Rice cooked with sambar, a tangy lentil-based curry (served Mon & Sat)." at bounding box center [261, 135] width 82 height 13
click at [225, 133] on span "Rice cooked with sambar, a tangy lentil-based curry (served Mon & Sat)." at bounding box center [261, 135] width 82 height 13
click at [242, 132] on span "Rice cooked with sambar, a tangy lentil-based curry (served Mon & Sat)." at bounding box center [261, 135] width 82 height 13
click at [239, 133] on span "Rice cooked with sambar, a tangy lentil-based curry (served Mon & Sat)." at bounding box center [261, 135] width 82 height 13
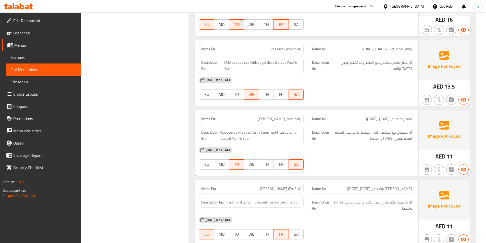
click at [264, 116] on span "[PERSON_NAME] (Mon, Sat)" at bounding box center [280, 118] width 44 height 5
copy span "[PERSON_NAME] (Mon, Sat)"
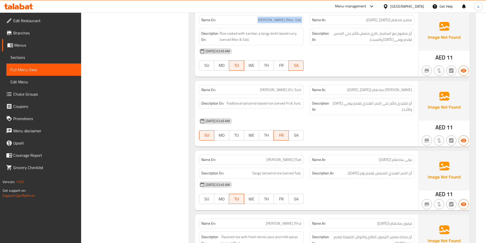
scroll to position [1604, 0]
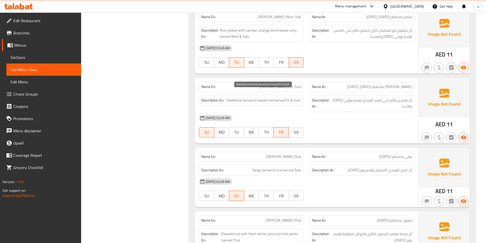
click at [285, 97] on span "Traditional tamarind-based rice (served Fri & Sun)." at bounding box center [263, 100] width 75 height 6
click at [278, 82] on div "Name En: Vatha Kulam Sadham (Fri, Sun)" at bounding box center [251, 87] width 105 height 10
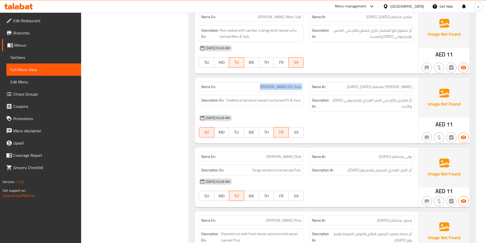
click at [278, 82] on div "Name En: Vatha Kulam Sadham (Fri, Sun)" at bounding box center [251, 87] width 105 height 10
copy span "[PERSON_NAME] (Fri, Sun)"
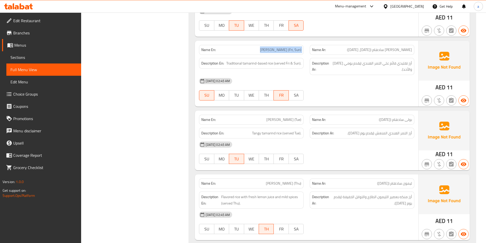
scroll to position [1655, 0]
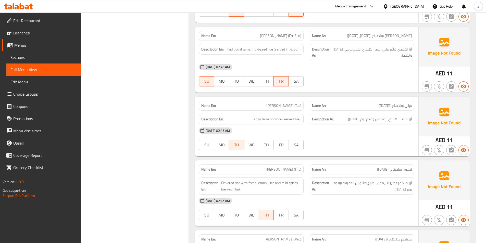
click at [285, 103] on span "[PERSON_NAME] (Tue)" at bounding box center [283, 105] width 35 height 5
click at [287, 103] on span "[PERSON_NAME] (Tue)" at bounding box center [283, 105] width 35 height 5
click at [289, 103] on span "[PERSON_NAME] (Tue)" at bounding box center [283, 105] width 35 height 5
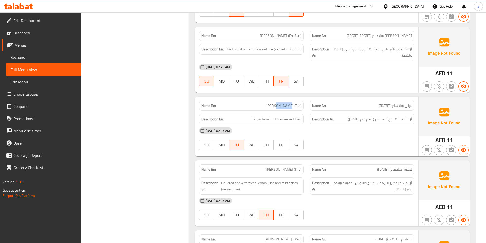
click at [289, 103] on span "[PERSON_NAME] (Tue)" at bounding box center [283, 105] width 35 height 5
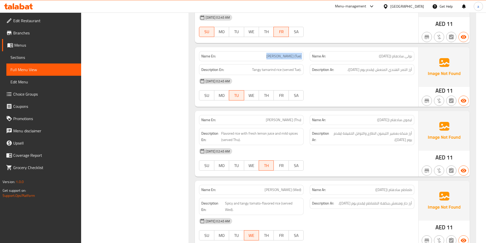
scroll to position [1706, 0]
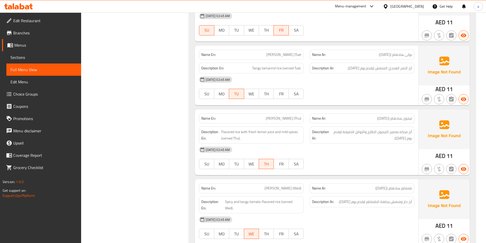
click at [275, 116] on span "[PERSON_NAME] (Thu)" at bounding box center [283, 118] width 35 height 5
copy span "[PERSON_NAME] (Thu)"
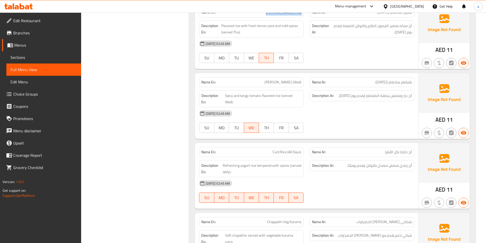
scroll to position [1808, 0]
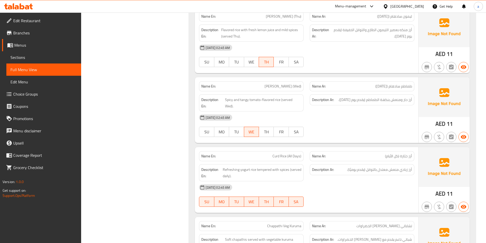
click at [278, 84] on span "[PERSON_NAME] (Wed)" at bounding box center [283, 86] width 37 height 5
copy span "[PERSON_NAME] (Wed)"
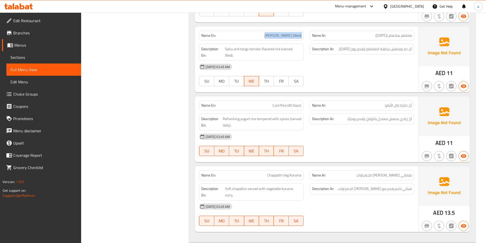
scroll to position [1859, 0]
drag, startPoint x: 227, startPoint y: 107, endPoint x: 265, endPoint y: 108, distance: 38.0
click at [265, 116] on span "Refreshing yogurt rice tempered with spices (served daily)." at bounding box center [262, 122] width 79 height 13
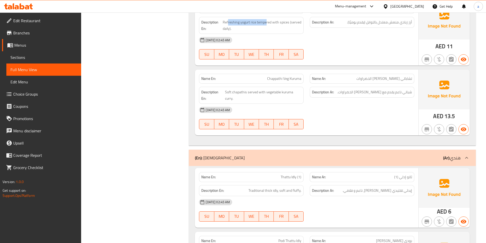
scroll to position [1986, 0]
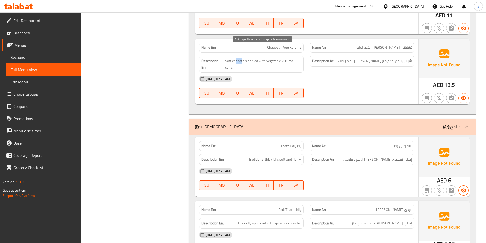
drag, startPoint x: 243, startPoint y: 51, endPoint x: 235, endPoint y: 52, distance: 7.7
click at [235, 58] on span "Soft chapathis served with vegetable kuruma curry." at bounding box center [263, 64] width 77 height 13
drag, startPoint x: 273, startPoint y: 50, endPoint x: 291, endPoint y: 54, distance: 18.8
click at [291, 58] on span "Soft chapathis served with vegetable kuruma curry." at bounding box center [263, 64] width 77 height 13
click at [277, 73] on div "[DATE] 02:45 AM" at bounding box center [306, 79] width 221 height 12
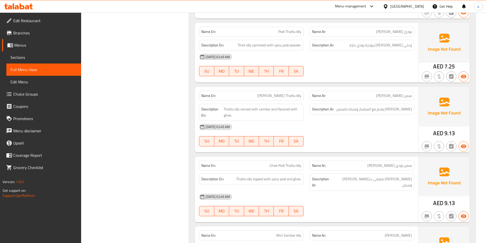
scroll to position [2165, 0]
drag, startPoint x: 271, startPoint y: 82, endPoint x: 301, endPoint y: 84, distance: 30.0
click at [301, 93] on span "[PERSON_NAME] Thattu Idly" at bounding box center [279, 95] width 44 height 5
drag, startPoint x: 221, startPoint y: 95, endPoint x: 281, endPoint y: 106, distance: 61.6
click at [283, 106] on div "Description En: Thattu idly served with sambar and flavored with ghee." at bounding box center [251, 111] width 105 height 17
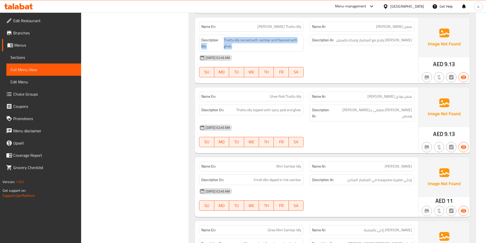
scroll to position [2242, 0]
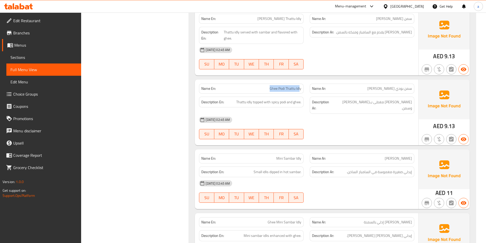
drag, startPoint x: 266, startPoint y: 76, endPoint x: 300, endPoint y: 78, distance: 33.5
click at [300, 86] on p "Name En: Ghee Podi Thattu Idly" at bounding box center [251, 88] width 100 height 5
drag, startPoint x: 242, startPoint y: 91, endPoint x: 292, endPoint y: 90, distance: 49.8
click at [292, 99] on span "Thattu idly topped with spicy podi and ghee." at bounding box center [268, 102] width 65 height 6
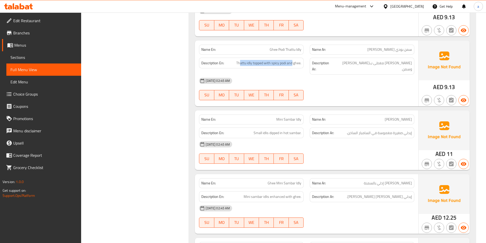
scroll to position [2293, 0]
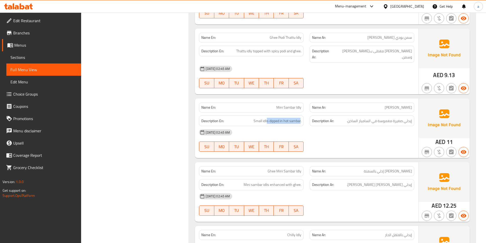
drag, startPoint x: 267, startPoint y: 102, endPoint x: 301, endPoint y: 106, distance: 33.6
click at [301, 116] on div "Description En: Small idlis dipped in hot sambar." at bounding box center [251, 121] width 105 height 11
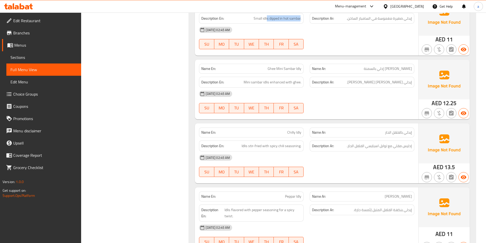
scroll to position [2395, 0]
drag, startPoint x: 373, startPoint y: 66, endPoint x: 388, endPoint y: 71, distance: 15.9
click at [387, 70] on div "Name En: Ghee Mini Sambar Idly Name Ar: ميني سامبر إدلي بالسمنة Description En:…" at bounding box center [307, 90] width 224 height 60
click at [366, 80] on span "إيدلي سامبار ميني مُحسَّن بالسمن." at bounding box center [379, 83] width 65 height 6
click at [382, 61] on div "Name Ar: ميني سامبر إدلي بالسمنة" at bounding box center [362, 69] width 111 height 16
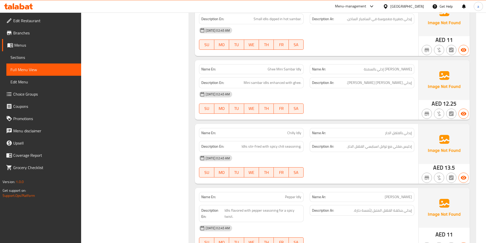
click at [384, 67] on span "[PERSON_NAME] إدلي بالسمنة" at bounding box center [388, 69] width 48 height 5
click at [299, 67] on span "Ghee Mini Sambar Idly" at bounding box center [285, 69] width 34 height 5
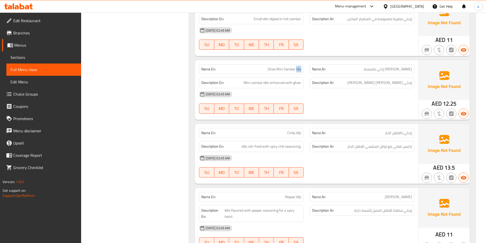
click at [299, 67] on span "Ghee Mini Sambar Idly" at bounding box center [285, 69] width 34 height 5
copy span "Idly"
click at [271, 67] on span "Ghee Mini Sambar Idly" at bounding box center [285, 69] width 34 height 5
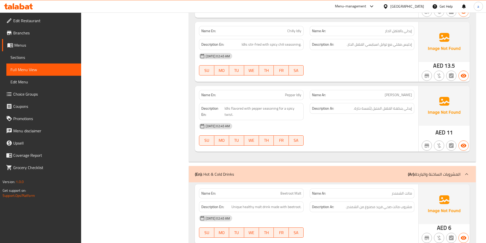
scroll to position [2471, 0]
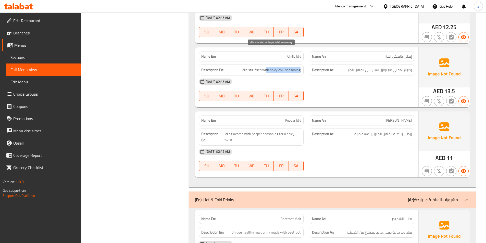
drag, startPoint x: 267, startPoint y: 51, endPoint x: 300, endPoint y: 54, distance: 33.5
click at [300, 67] on span "Idlis stir-fried with spicy chili seasoning." at bounding box center [272, 70] width 60 height 6
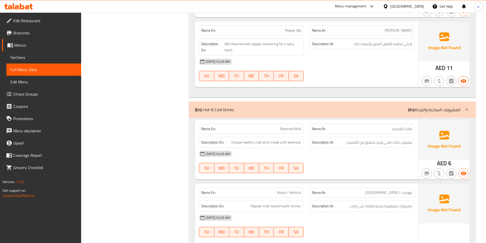
scroll to position [2491, 0]
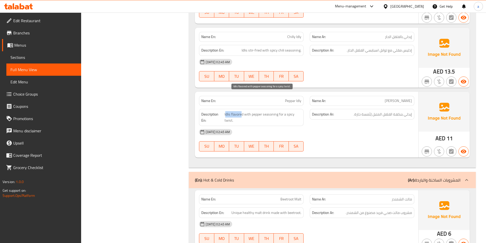
drag, startPoint x: 226, startPoint y: 96, endPoint x: 242, endPoint y: 96, distance: 16.3
click at [242, 111] on span "Idlis flavored with pepper seasoning for a spicy twist." at bounding box center [263, 117] width 77 height 13
drag, startPoint x: 252, startPoint y: 97, endPoint x: 276, endPoint y: 95, distance: 23.8
click at [276, 111] on span "Idlis flavored with pepper seasoning for a spicy twist." at bounding box center [263, 117] width 77 height 13
drag, startPoint x: 234, startPoint y: 102, endPoint x: 219, endPoint y: 105, distance: 14.8
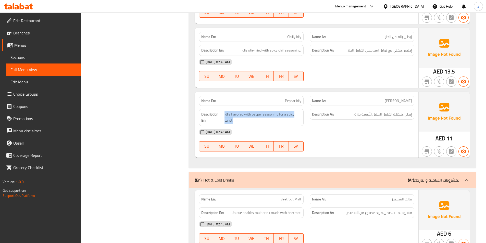
click at [217, 111] on h6 "Description En: Idlis flavored with pepper seasoning for a spicy twist." at bounding box center [251, 117] width 100 height 13
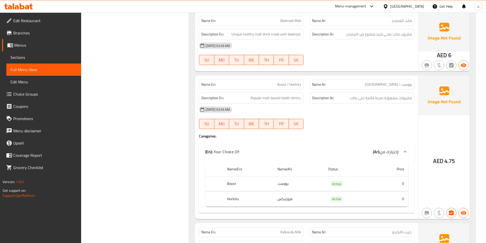
scroll to position [2619, 0]
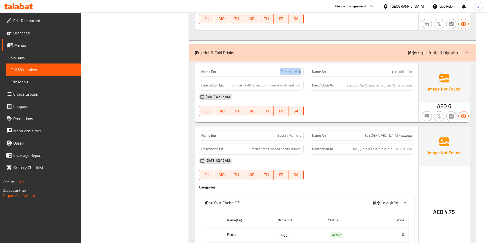
drag, startPoint x: 280, startPoint y: 55, endPoint x: 304, endPoint y: 54, distance: 24.2
click at [304, 64] on div "Name En: Beetroot Malt" at bounding box center [251, 72] width 111 height 16
drag, startPoint x: 234, startPoint y: 69, endPoint x: 302, endPoint y: 69, distance: 67.6
click at [302, 80] on div "Description En: Unique healthy malt drink made with beetroot." at bounding box center [251, 85] width 105 height 11
click at [389, 82] on span "مشروب مالت صحي فريد مصنوع من الشمندر." at bounding box center [379, 85] width 66 height 6
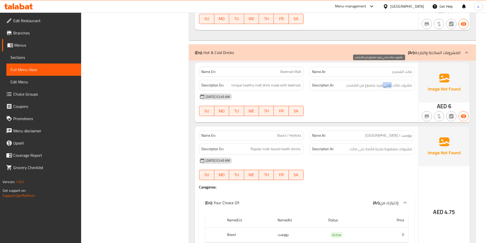
click at [389, 82] on span "مشروب مالت صحي فريد مصنوع من الشمندر." at bounding box center [379, 85] width 66 height 6
click at [378, 82] on span "مشروب مالت صحي فريد مصنوع من الشمندر." at bounding box center [379, 85] width 66 height 6
click at [404, 82] on span "مشروب مالت صحي فريد مصنوع من الشمندر." at bounding box center [379, 85] width 66 height 6
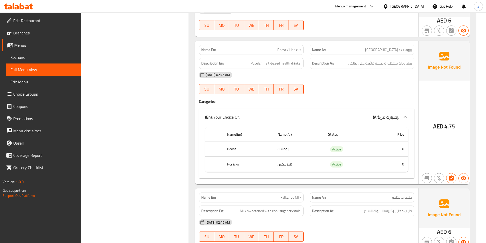
scroll to position [2695, 0]
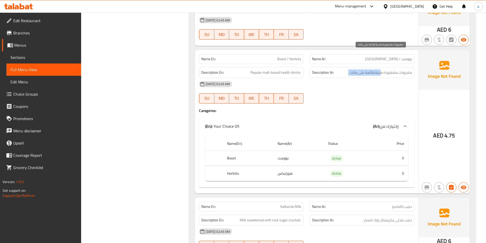
drag, startPoint x: 352, startPoint y: 55, endPoint x: 380, endPoint y: 55, distance: 28.6
click at [380, 69] on h6 "Description Ar: مشروبات مشهورة صحية قائمة على مالت ." at bounding box center [362, 72] width 100 height 6
drag, startPoint x: 278, startPoint y: 54, endPoint x: 266, endPoint y: 54, distance: 12.3
click at [266, 69] on span "Popular malt-based health drinks." at bounding box center [276, 72] width 51 height 6
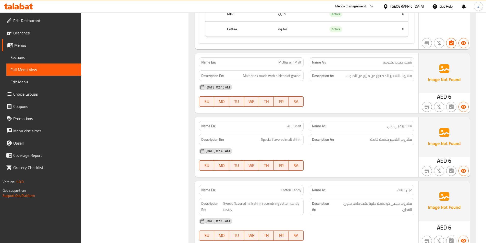
scroll to position [3231, 0]
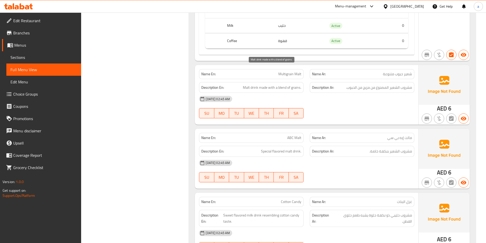
click at [298, 84] on span "Malt drink made with a blend of grains." at bounding box center [272, 87] width 58 height 6
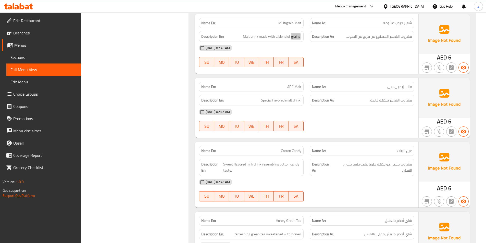
scroll to position [3333, 0]
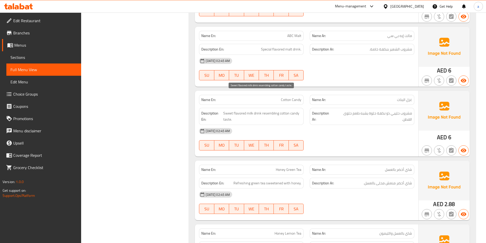
click at [274, 110] on span "Sweet flavored milk drink resembling cotton candy taste." at bounding box center [262, 116] width 78 height 13
click at [338, 125] on div "[DATE] 02:45 AM" at bounding box center [306, 131] width 221 height 12
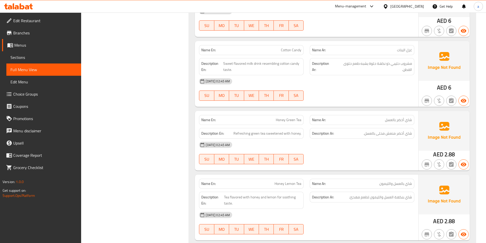
scroll to position [3384, 0]
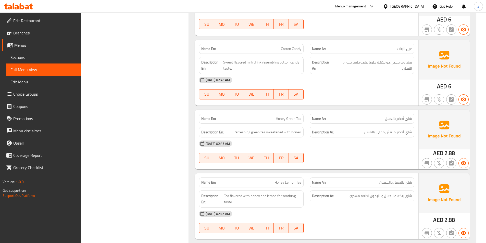
drag, startPoint x: 301, startPoint y: 103, endPoint x: 240, endPoint y: 127, distance: 64.8
click at [229, 122] on div "Name En: Honey Green Tea Name Ar: شاي أخضر بالعسل Description En: Refreshing gr…" at bounding box center [307, 140] width 224 height 60
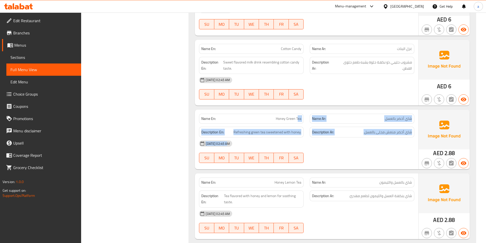
click at [241, 127] on div "Description En: Refreshing green tea sweetened with honey." at bounding box center [251, 132] width 105 height 11
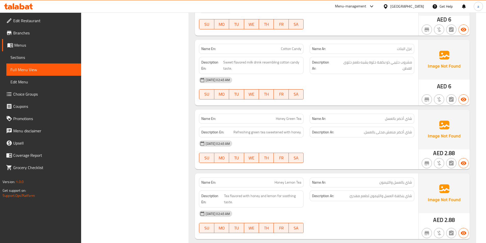
drag, startPoint x: 278, startPoint y: 117, endPoint x: 323, endPoint y: 128, distance: 46.7
click at [325, 125] on div "Name En: Honey Green Tea Name Ar: شاي أخضر بالعسل Description En: Refreshing gr…" at bounding box center [307, 140] width 224 height 60
click at [245, 127] on div "Description En: Refreshing green tea sweetened with honey." at bounding box center [251, 132] width 105 height 11
click at [244, 129] on span "Refreshing green tea sweetened with honey." at bounding box center [267, 132] width 68 height 6
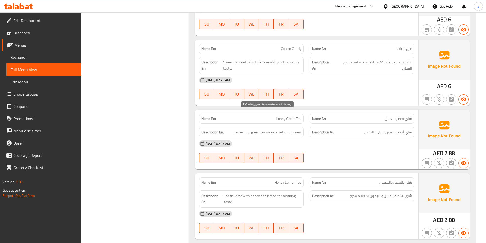
drag, startPoint x: 262, startPoint y: 116, endPoint x: 259, endPoint y: 116, distance: 3.4
click at [261, 129] on span "Refreshing green tea sweetened with honey." at bounding box center [267, 132] width 68 height 6
drag, startPoint x: 245, startPoint y: 116, endPoint x: 269, endPoint y: 117, distance: 24.0
click at [247, 129] on span "Refreshing green tea sweetened with honey." at bounding box center [267, 132] width 68 height 6
click at [274, 129] on span "Refreshing green tea sweetened with honey." at bounding box center [267, 132] width 68 height 6
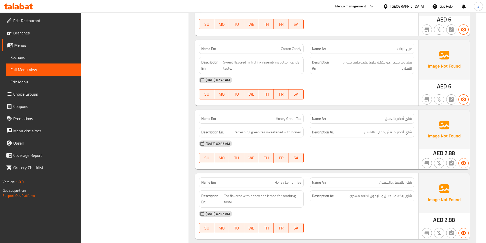
click at [279, 138] on div "[DATE] 02:45 AM" at bounding box center [306, 144] width 221 height 12
click at [286, 129] on span "Refreshing green tea sweetened with honey." at bounding box center [267, 132] width 68 height 6
click at [292, 129] on span "Refreshing green tea sweetened with honey." at bounding box center [267, 132] width 68 height 6
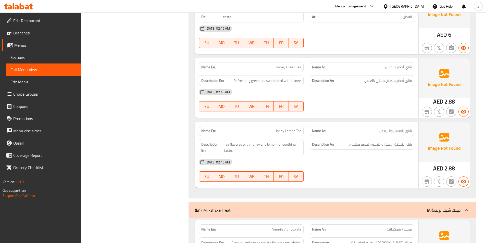
scroll to position [3435, 0]
drag, startPoint x: 291, startPoint y: 115, endPoint x: 297, endPoint y: 116, distance: 5.7
click at [295, 129] on span "Honey Lemon Tea" at bounding box center [288, 131] width 27 height 5
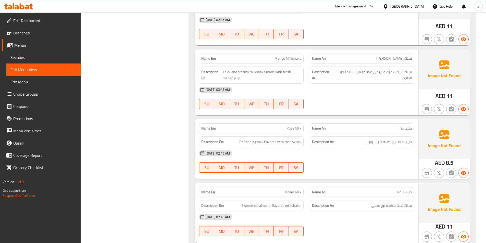
scroll to position [3920, 0]
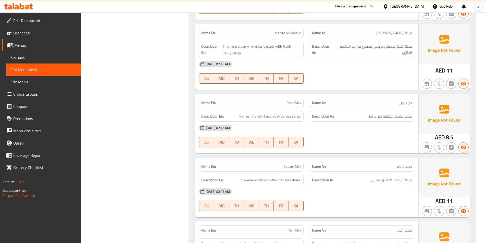
click at [294, 100] on span "Rose Milk" at bounding box center [294, 102] width 15 height 5
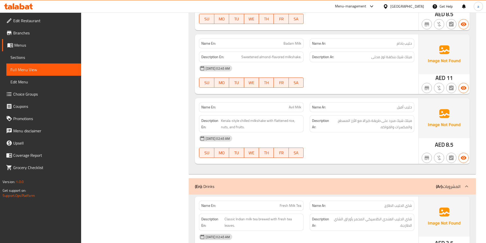
scroll to position [4047, 0]
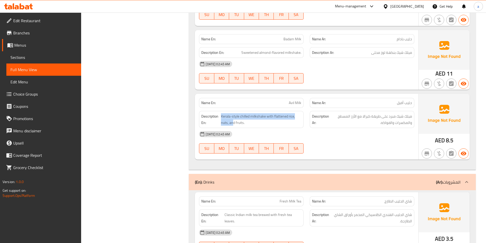
drag, startPoint x: 233, startPoint y: 98, endPoint x: 285, endPoint y: 112, distance: 53.1
click at [277, 105] on div "Name En: Avil Milk Name Ar: حليب أفيل Description En: Kerala-style chilled milk…" at bounding box center [307, 127] width 224 height 66
click at [269, 128] on div "[DATE] 02:45 AM" at bounding box center [306, 134] width 221 height 12
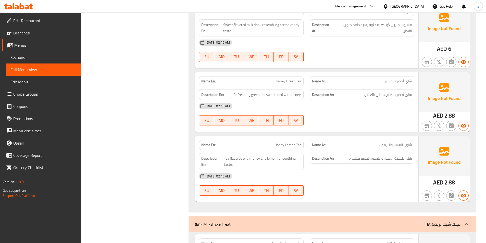
scroll to position [3293, 0]
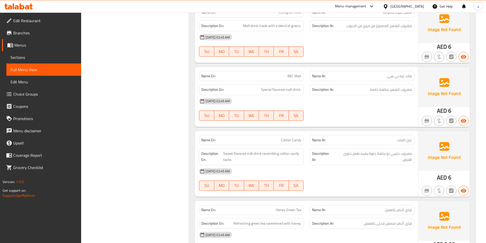
click at [292, 138] on span "Cotton Candy" at bounding box center [291, 140] width 20 height 5
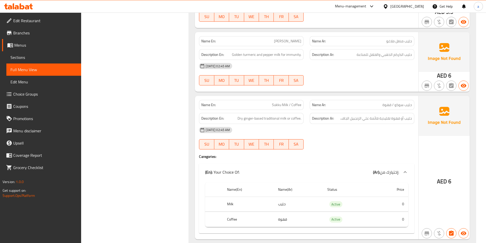
scroll to position [3038, 0]
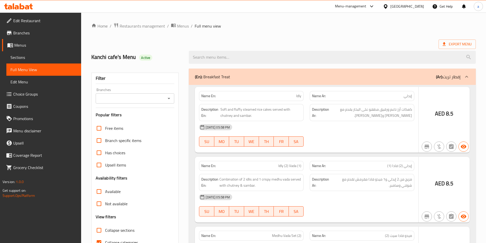
click at [97, 108] on div at bounding box center [243, 121] width 486 height 243
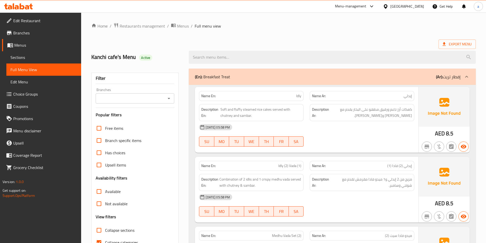
click at [97, 237] on input "Collapse categories" at bounding box center [99, 243] width 12 height 12
checkbox input "false"
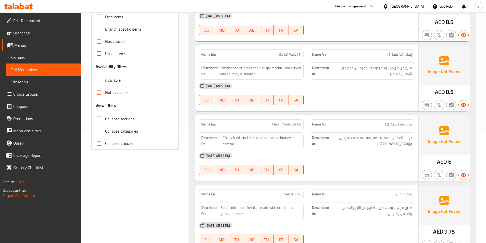
scroll to position [54, 0]
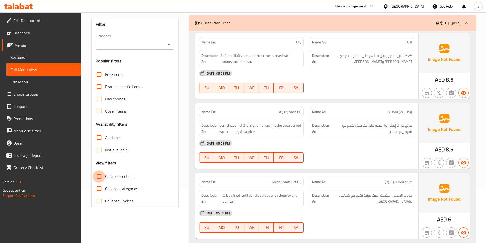
click at [100, 180] on input "Collapse sections" at bounding box center [99, 176] width 12 height 12
checkbox input "true"
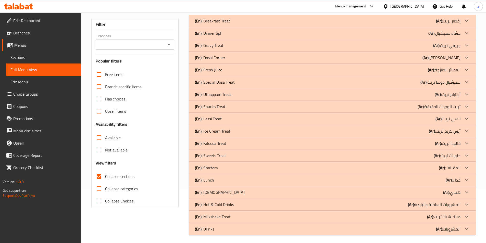
click at [391, 236] on div "(En): Breakfast Treat (Ar): إفطار تريت Name En: Idly Name Ar: إيدلي Description…" at bounding box center [332, 125] width 293 height 227
click at [466, 229] on icon at bounding box center [467, 229] width 6 height 6
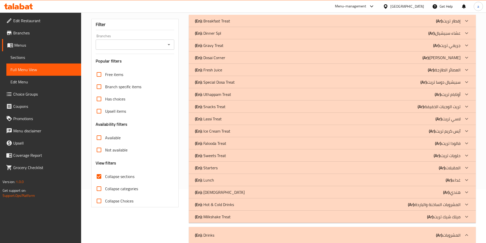
click at [466, 215] on icon at bounding box center [467, 217] width 6 height 6
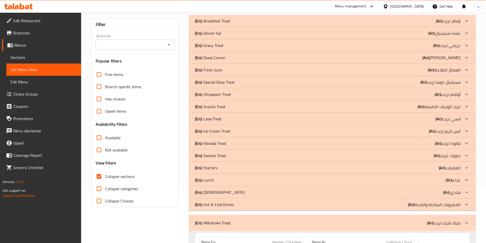
click at [444, 204] on p "(Ar): المشروبات الساخنة والباردة" at bounding box center [434, 205] width 53 height 6
click at [439, 193] on div "(En): Indian (Ar): [DEMOGRAPHIC_DATA]" at bounding box center [328, 192] width 266 height 6
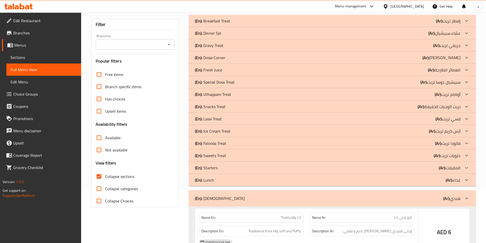
click at [437, 185] on div "(En): Lunch (Ar): غداء" at bounding box center [332, 180] width 287 height 12
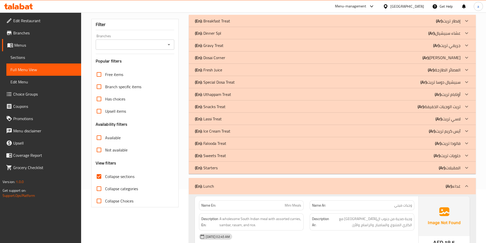
click at [434, 167] on div "(En): Starters (Ar): المقبلات" at bounding box center [328, 168] width 266 height 6
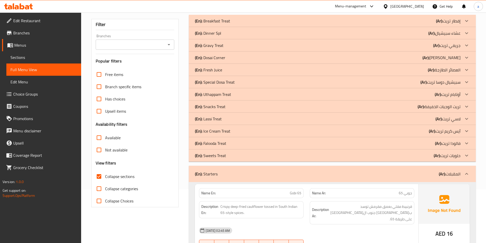
click at [436, 156] on b "(Ar):" at bounding box center [437, 156] width 7 height 8
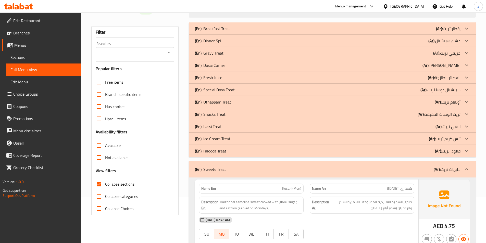
scroll to position [0, 0]
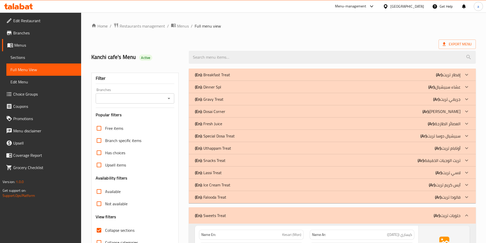
click at [465, 49] on div at bounding box center [332, 57] width 293 height 19
click at [464, 46] on span "Export Menu" at bounding box center [457, 44] width 29 height 6
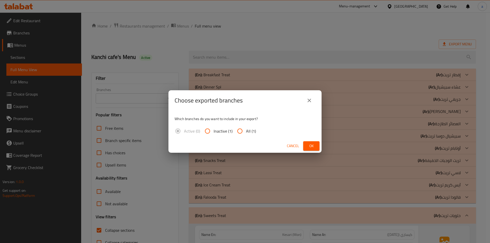
drag, startPoint x: 254, startPoint y: 132, endPoint x: 358, endPoint y: 150, distance: 105.9
click at [254, 132] on span "All (1)" at bounding box center [251, 131] width 10 height 6
click at [246, 132] on input "All (1)" at bounding box center [240, 131] width 12 height 12
radio input "true"
click at [314, 147] on span "Ok" at bounding box center [311, 146] width 8 height 6
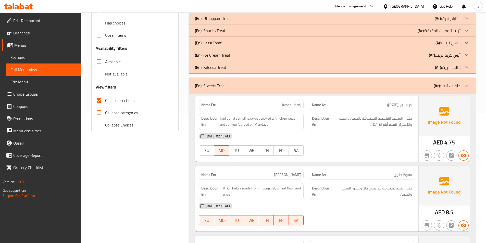
scroll to position [128, 0]
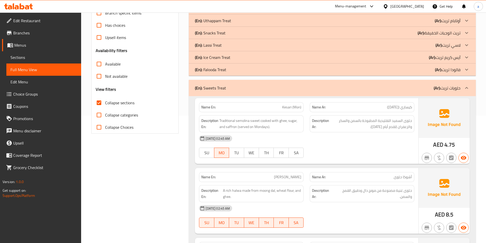
click at [100, 102] on input "Collapse sections" at bounding box center [99, 103] width 12 height 12
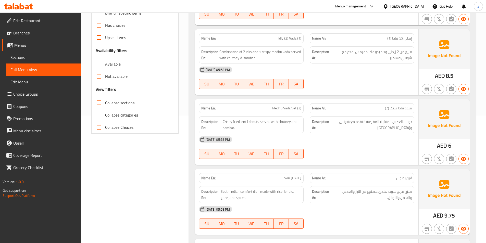
click at [100, 102] on input "Collapse sections" at bounding box center [99, 103] width 12 height 12
checkbox input "true"
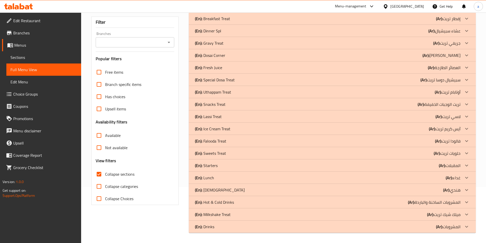
scroll to position [56, 0]
